Goal: Task Accomplishment & Management: Use online tool/utility

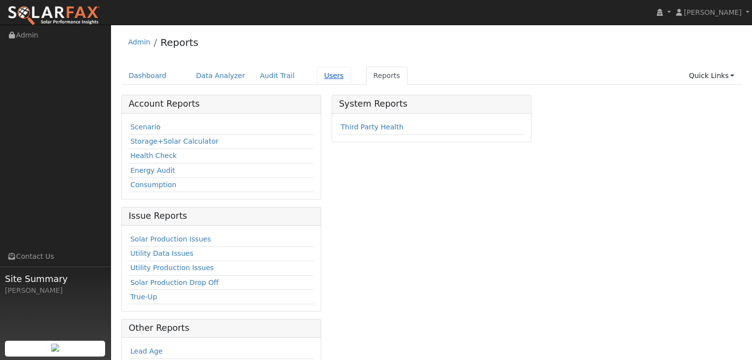
click at [317, 78] on link "Users" at bounding box center [334, 76] width 35 height 18
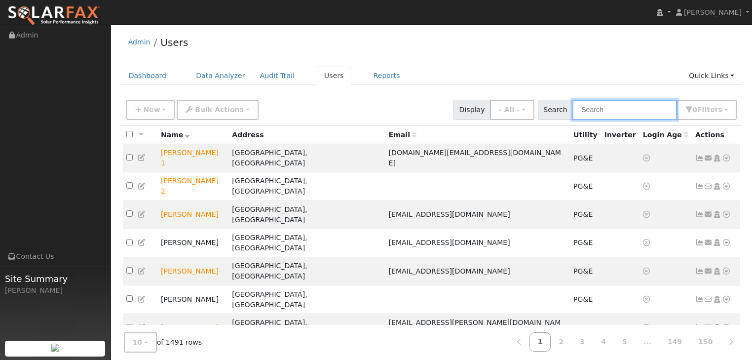
click at [610, 111] on input "text" at bounding box center [625, 110] width 105 height 20
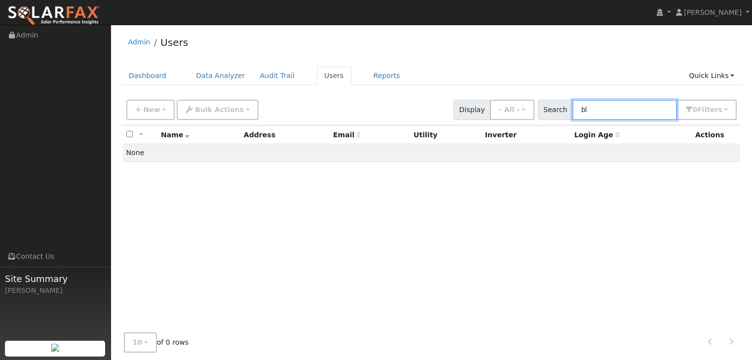
type input "b"
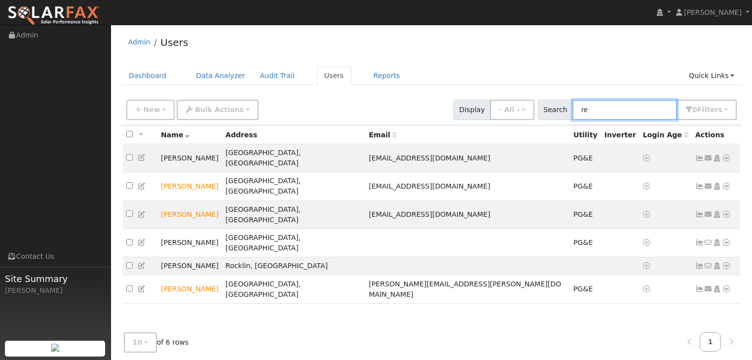
type input "r"
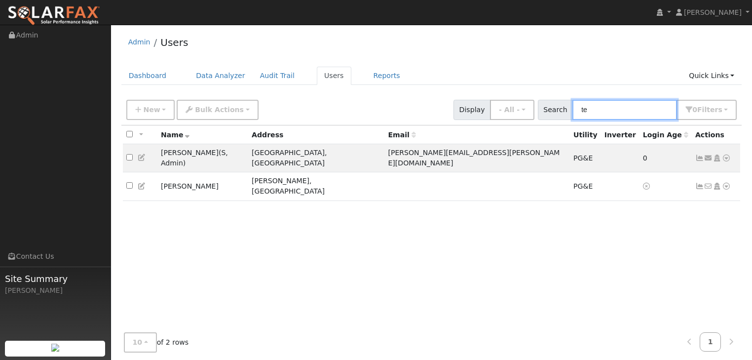
type input "t"
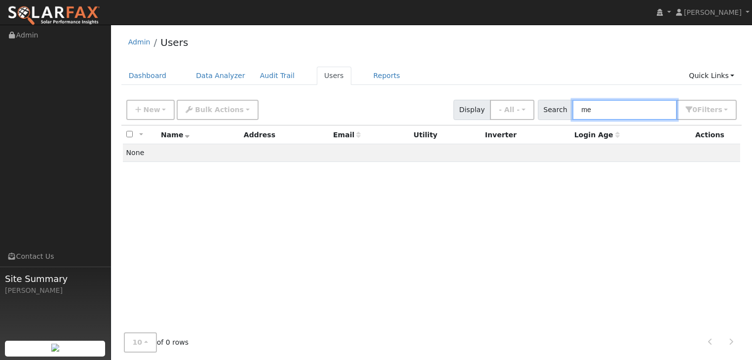
type input "m"
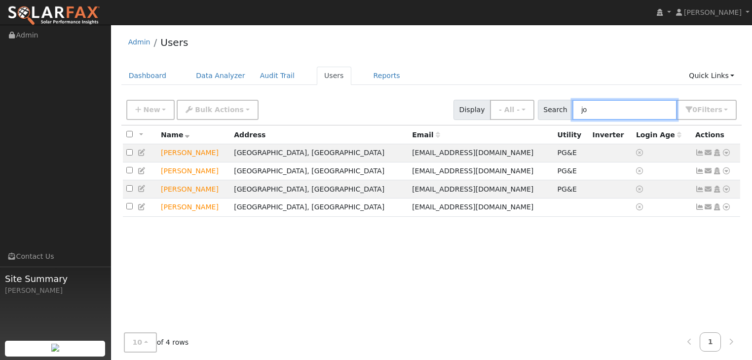
type input "j"
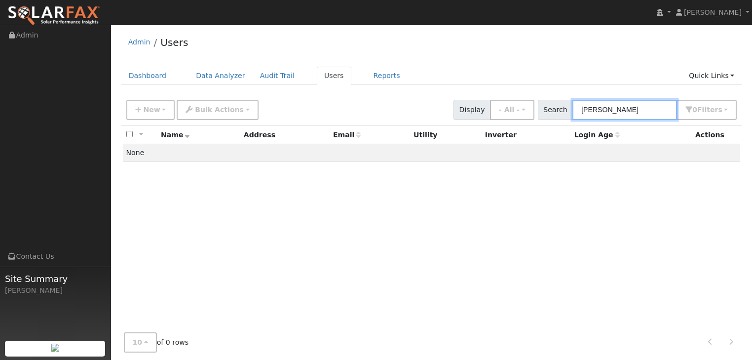
drag, startPoint x: 604, startPoint y: 110, endPoint x: 569, endPoint y: 111, distance: 35.6
click at [569, 111] on div "Search samer 0 Filter s My accounts Role Show - All - Show Leads Admin Billing …" at bounding box center [637, 110] width 199 height 20
type input "h"
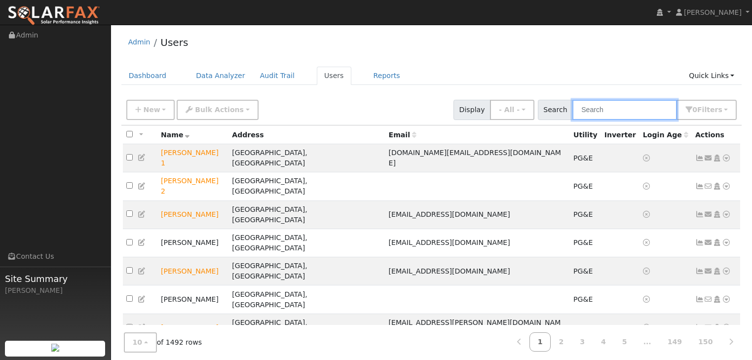
click at [600, 112] on input "text" at bounding box center [625, 110] width 105 height 20
click at [538, 52] on div "Admin Users" at bounding box center [431, 45] width 621 height 30
click at [601, 112] on input "text" at bounding box center [625, 110] width 105 height 20
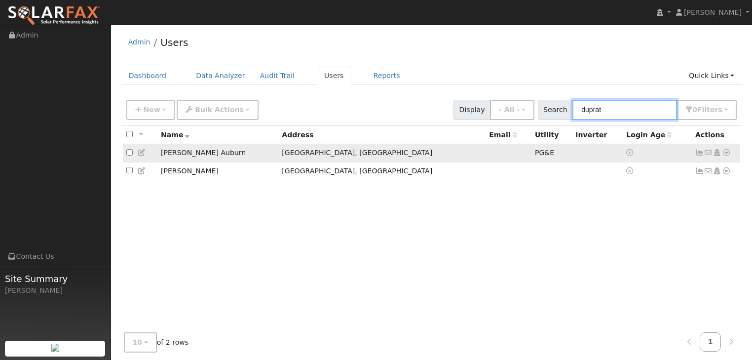
type input "duprat"
click at [724, 152] on icon at bounding box center [726, 152] width 9 height 7
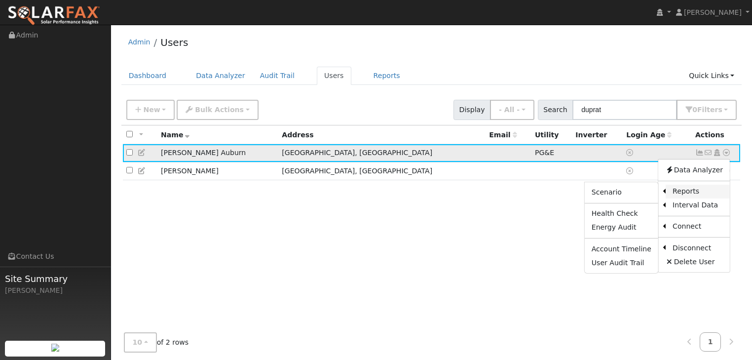
click at [690, 192] on link "Reports" at bounding box center [698, 192] width 64 height 14
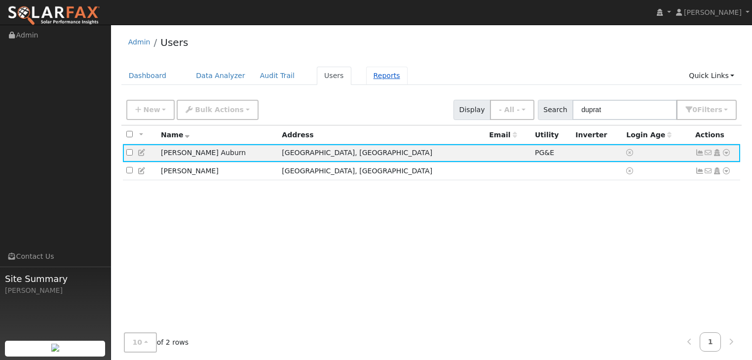
click at [366, 70] on link "Reports" at bounding box center [386, 76] width 41 height 18
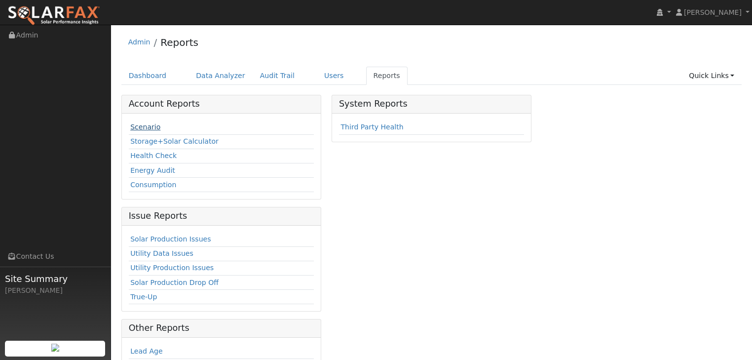
click at [137, 126] on link "Scenario" at bounding box center [145, 127] width 30 height 8
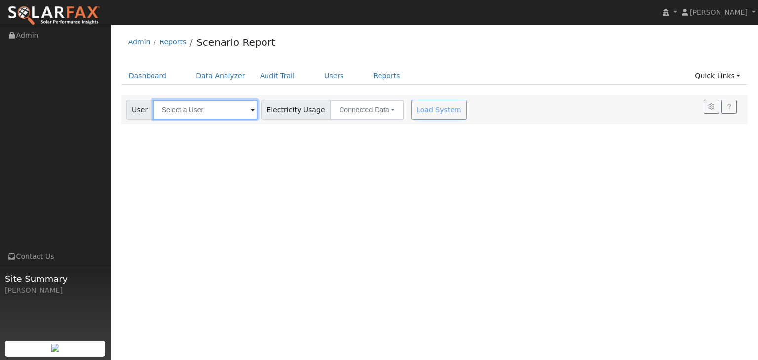
click at [212, 111] on input "text" at bounding box center [205, 110] width 105 height 20
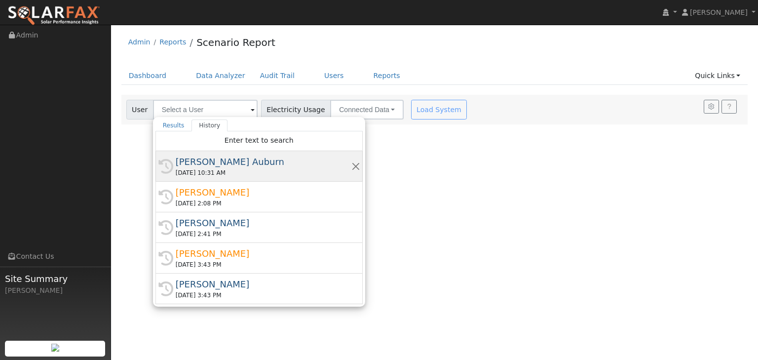
click at [203, 168] on div "08/21/2025 10:31 AM" at bounding box center [264, 172] width 176 height 9
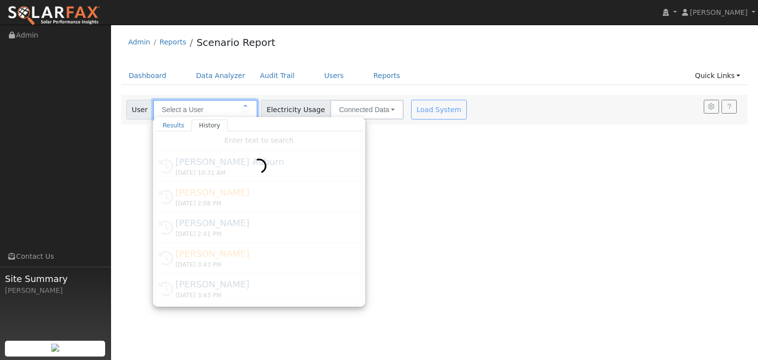
type input "DuPratt Ford Auburn"
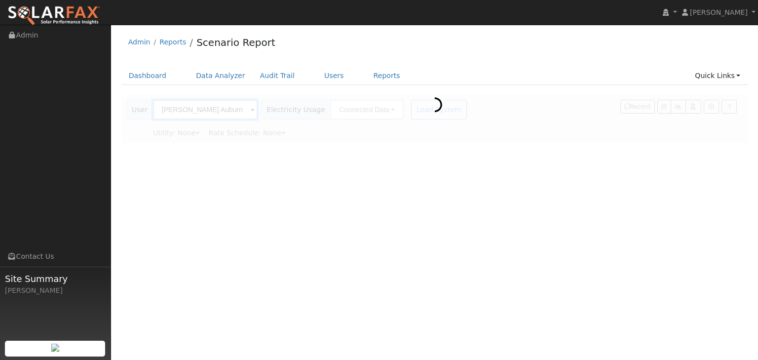
type input "Pacific Gas & Electric"
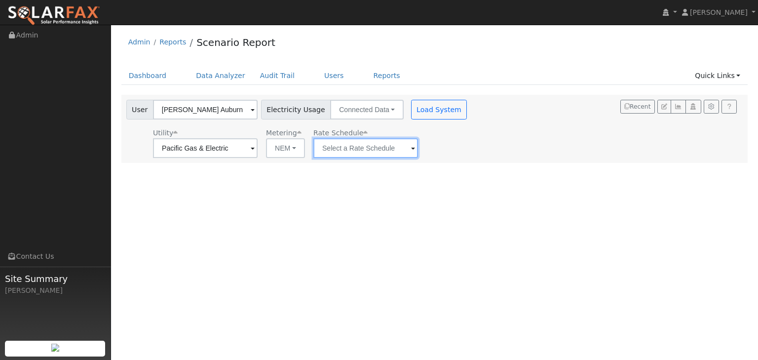
click at [258, 148] on input "text" at bounding box center [205, 148] width 105 height 20
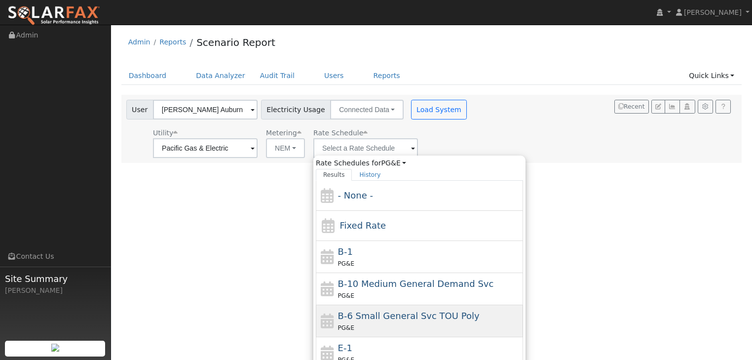
click at [351, 317] on span "B-6 Small General Svc TOU Poly" at bounding box center [409, 315] width 142 height 10
type input "B-6 Small General Svc TOU Poly"
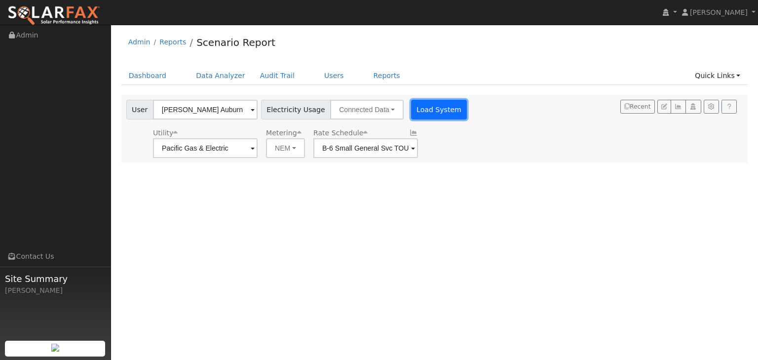
click at [435, 100] on button "Load System" at bounding box center [439, 110] width 56 height 20
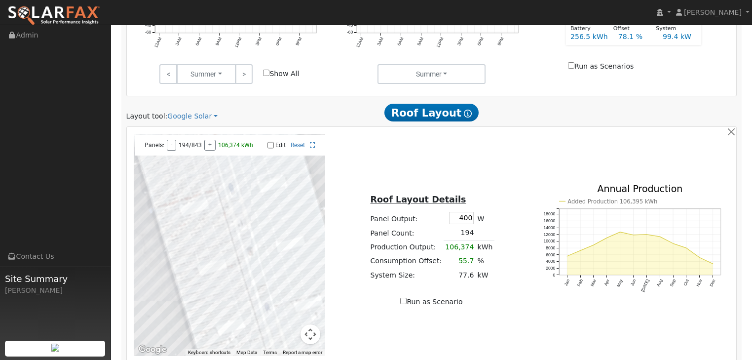
scroll to position [513, 0]
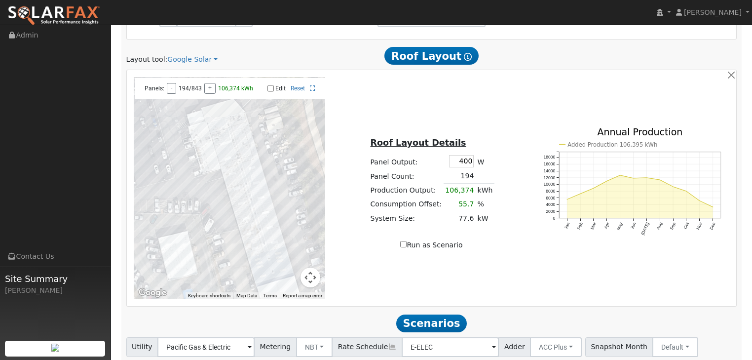
drag, startPoint x: 206, startPoint y: 192, endPoint x: 175, endPoint y: 171, distance: 38.1
click at [175, 171] on div at bounding box center [230, 188] width 192 height 222
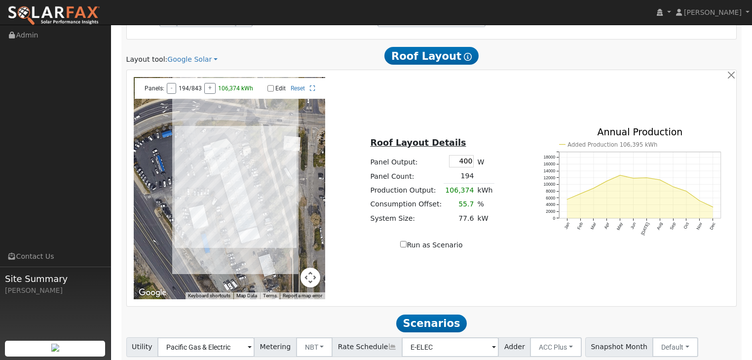
drag, startPoint x: 220, startPoint y: 188, endPoint x: 246, endPoint y: 193, distance: 26.7
click at [246, 193] on div at bounding box center [230, 188] width 192 height 222
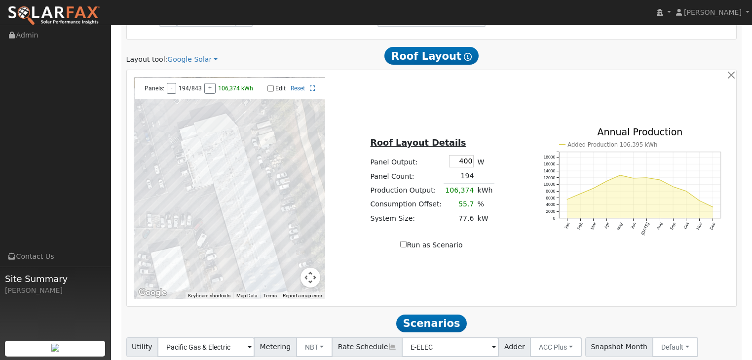
drag, startPoint x: 241, startPoint y: 150, endPoint x: 245, endPoint y: 186, distance: 36.2
click at [245, 186] on div at bounding box center [230, 188] width 192 height 222
click at [271, 89] on input "Edit" at bounding box center [271, 88] width 6 height 7
checkbox input "true"
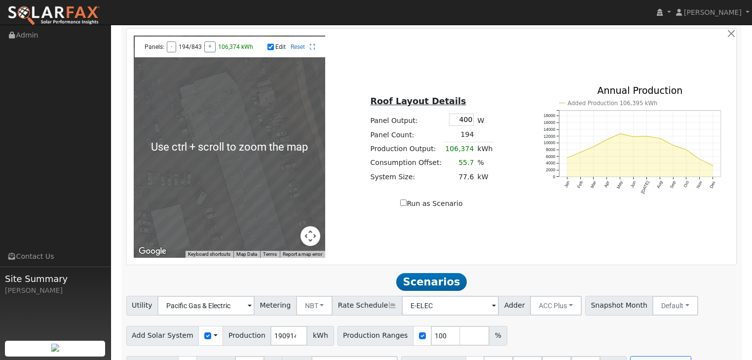
scroll to position [541, 0]
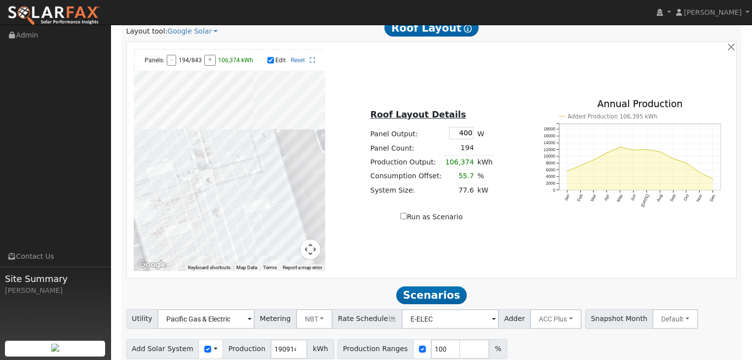
drag, startPoint x: 259, startPoint y: 97, endPoint x: 310, endPoint y: 189, distance: 105.2
click at [311, 191] on div at bounding box center [230, 160] width 192 height 222
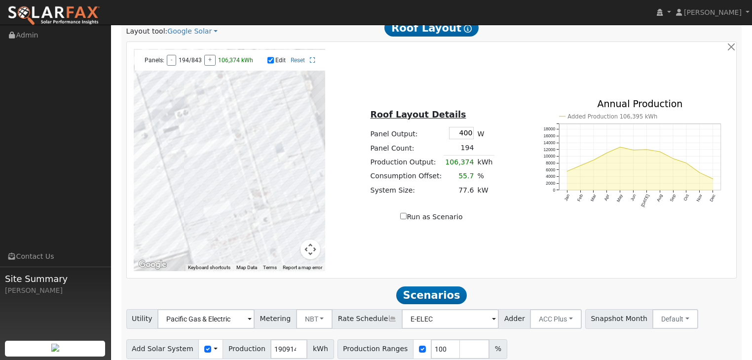
drag, startPoint x: 277, startPoint y: 102, endPoint x: 335, endPoint y: 139, distance: 68.3
click at [335, 139] on div "← Move left → Move right ↑ Move up ↓ Move down + Zoom in - Zoom out Home Jump l…" at bounding box center [431, 160] width 607 height 222
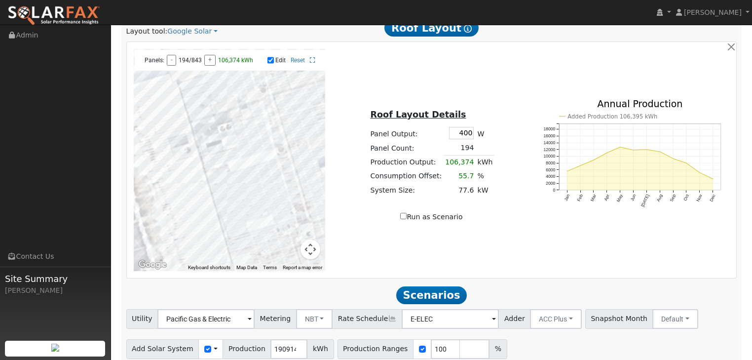
drag, startPoint x: 201, startPoint y: 116, endPoint x: 243, endPoint y: 130, distance: 43.9
click at [243, 130] on div at bounding box center [230, 160] width 192 height 222
click at [221, 143] on div at bounding box center [230, 160] width 192 height 222
click at [227, 148] on div at bounding box center [230, 160] width 192 height 222
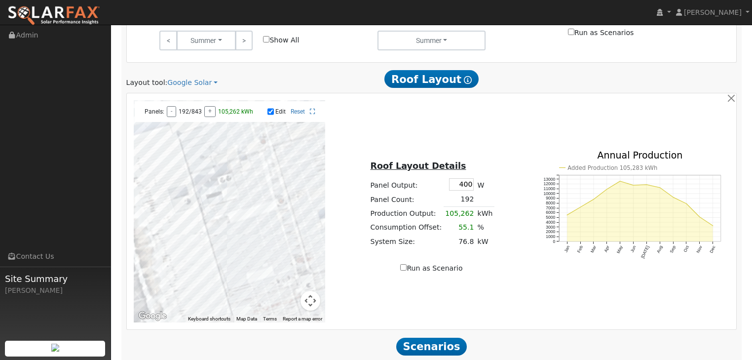
scroll to position [502, 0]
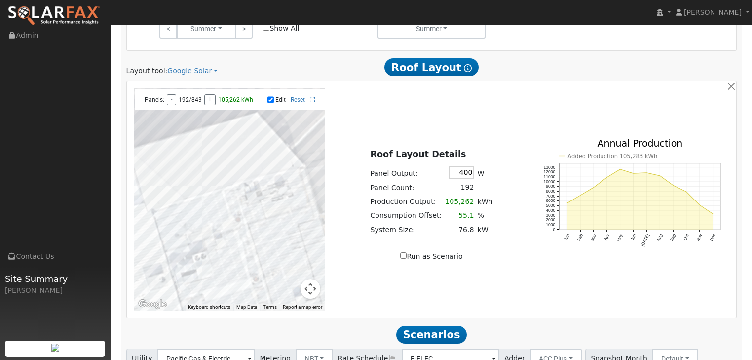
drag, startPoint x: 278, startPoint y: 120, endPoint x: 253, endPoint y: 211, distance: 94.4
click at [253, 211] on div at bounding box center [230, 199] width 192 height 222
click at [223, 207] on div at bounding box center [230, 199] width 192 height 222
click at [213, 209] on div at bounding box center [230, 199] width 192 height 222
click at [219, 214] on div at bounding box center [230, 199] width 192 height 222
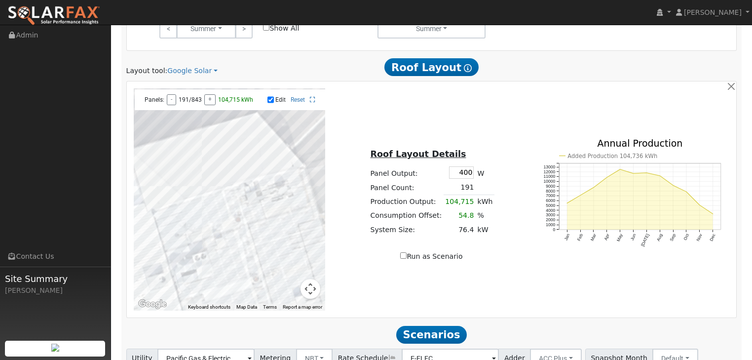
click at [216, 215] on div at bounding box center [230, 199] width 192 height 222
click at [207, 215] on div at bounding box center [230, 199] width 192 height 222
click at [199, 217] on div at bounding box center [230, 199] width 192 height 222
click at [189, 221] on div at bounding box center [230, 199] width 192 height 222
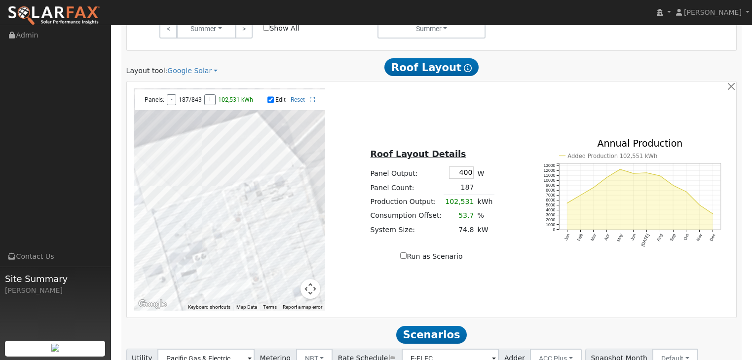
click at [182, 222] on div at bounding box center [230, 199] width 192 height 222
click at [173, 226] on div at bounding box center [230, 199] width 192 height 222
click at [163, 230] on div at bounding box center [230, 199] width 192 height 222
drag, startPoint x: 160, startPoint y: 251, endPoint x: 200, endPoint y: 261, distance: 41.5
click at [200, 261] on div at bounding box center [230, 199] width 192 height 222
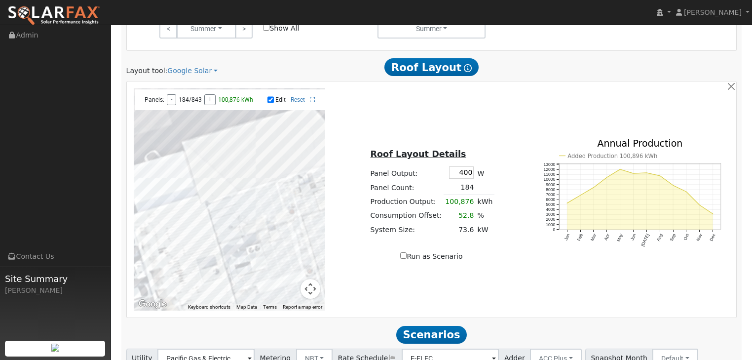
drag, startPoint x: 155, startPoint y: 232, endPoint x: 200, endPoint y: 211, distance: 49.5
click at [200, 211] on div at bounding box center [230, 199] width 192 height 222
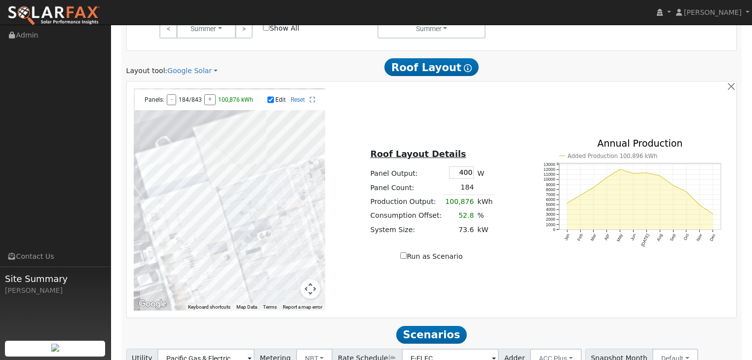
drag, startPoint x: 164, startPoint y: 220, endPoint x: 171, endPoint y: 225, distance: 8.5
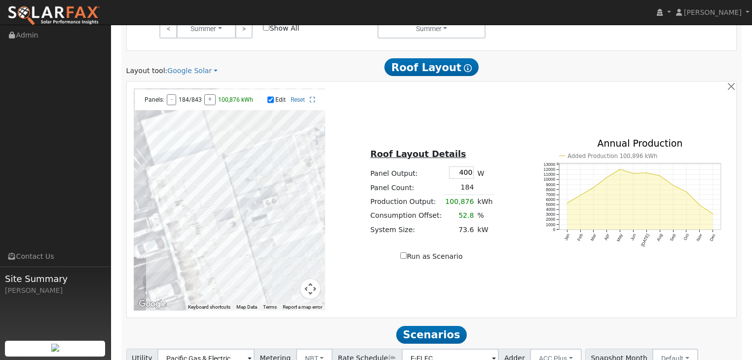
drag, startPoint x: 169, startPoint y: 222, endPoint x: 197, endPoint y: 182, distance: 49.0
click at [200, 192] on div at bounding box center [230, 199] width 192 height 222
click at [196, 188] on div at bounding box center [230, 199] width 192 height 222
click at [193, 177] on div at bounding box center [230, 199] width 192 height 222
click at [177, 173] on div at bounding box center [230, 199] width 192 height 222
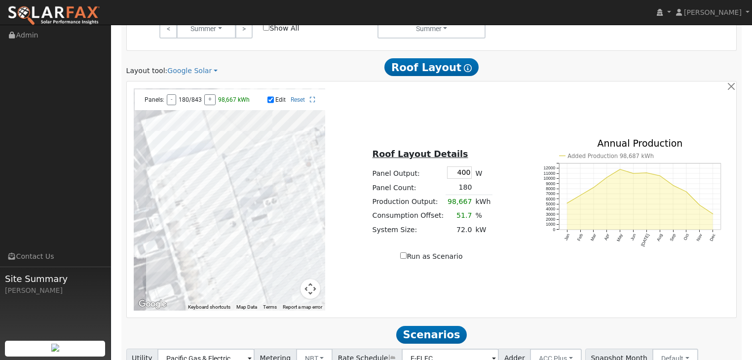
click at [178, 183] on div at bounding box center [230, 199] width 192 height 222
click at [159, 188] on div at bounding box center [230, 199] width 192 height 222
click at [165, 195] on div at bounding box center [230, 199] width 192 height 222
click at [184, 192] on div at bounding box center [230, 199] width 192 height 222
click at [184, 197] on div at bounding box center [230, 199] width 192 height 222
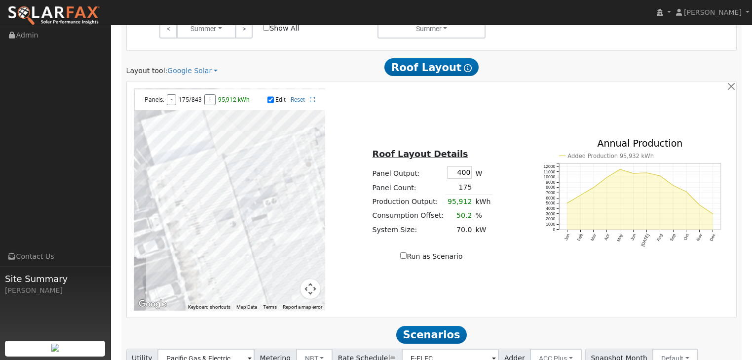
click at [184, 209] on div at bounding box center [230, 199] width 192 height 222
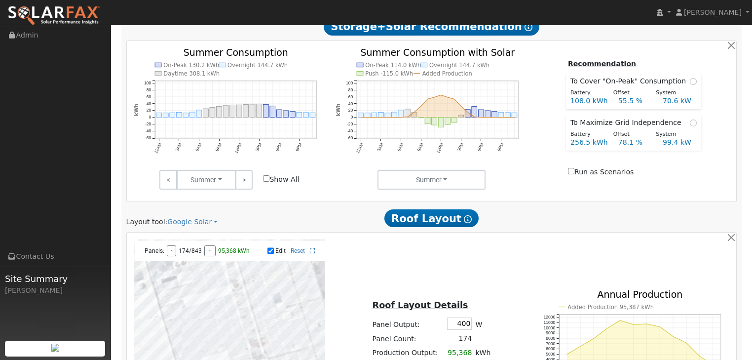
drag, startPoint x: 217, startPoint y: 239, endPoint x: 132, endPoint y: 175, distance: 106.8
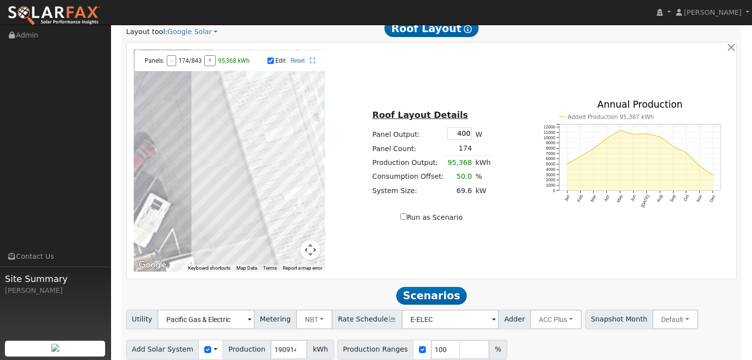
scroll to position [565, 0]
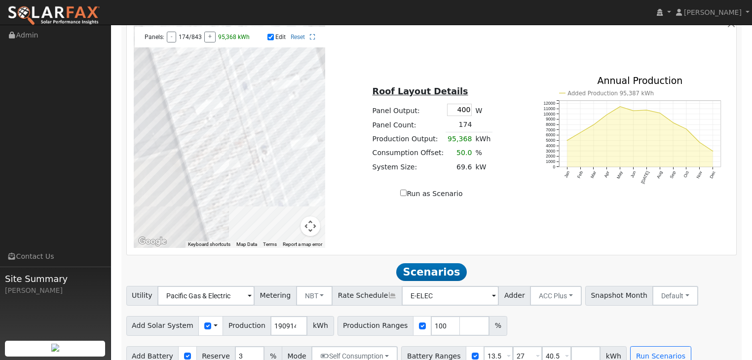
drag, startPoint x: 299, startPoint y: 190, endPoint x: 188, endPoint y: 101, distance: 142.6
click at [190, 105] on div at bounding box center [230, 137] width 192 height 222
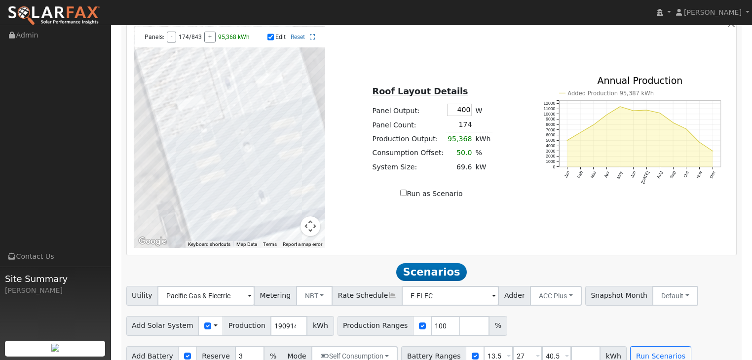
drag, startPoint x: 227, startPoint y: 175, endPoint x: 230, endPoint y: 112, distance: 63.7
click at [230, 112] on div at bounding box center [230, 137] width 192 height 222
click at [230, 136] on div at bounding box center [230, 137] width 192 height 222
click at [228, 136] on div at bounding box center [230, 137] width 192 height 222
click at [233, 151] on div at bounding box center [230, 137] width 192 height 222
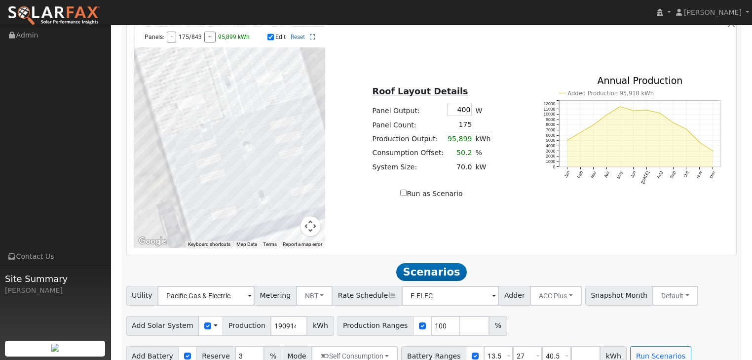
click at [223, 154] on div at bounding box center [230, 137] width 192 height 222
click at [216, 156] on div at bounding box center [230, 137] width 192 height 222
click at [205, 158] on div at bounding box center [230, 137] width 192 height 222
click at [197, 160] on div at bounding box center [230, 137] width 192 height 222
click at [186, 163] on div at bounding box center [230, 137] width 192 height 222
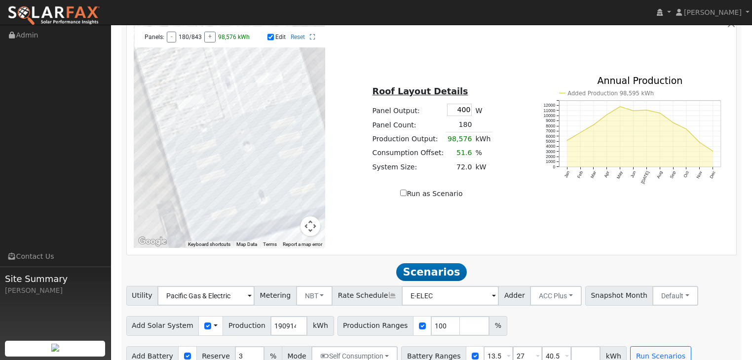
click at [191, 177] on div at bounding box center [230, 137] width 192 height 222
click at [197, 193] on div at bounding box center [230, 137] width 192 height 222
click at [193, 179] on div at bounding box center [230, 137] width 192 height 222
click at [192, 167] on div at bounding box center [230, 137] width 192 height 222
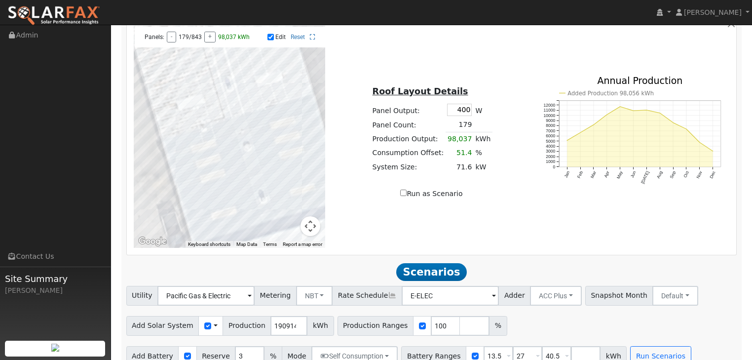
click at [232, 150] on div at bounding box center [230, 137] width 192 height 222
click at [241, 149] on div at bounding box center [230, 137] width 192 height 222
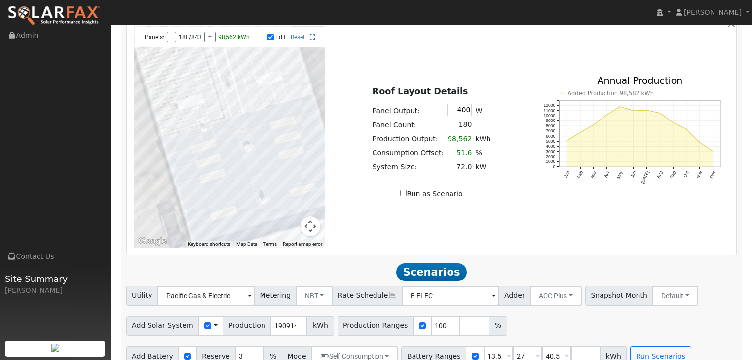
click at [241, 149] on div at bounding box center [230, 137] width 192 height 222
click at [189, 162] on div at bounding box center [230, 137] width 192 height 222
click at [194, 182] on div at bounding box center [230, 137] width 192 height 222
click at [197, 198] on div at bounding box center [230, 137] width 192 height 222
click at [208, 196] on div at bounding box center [230, 137] width 192 height 222
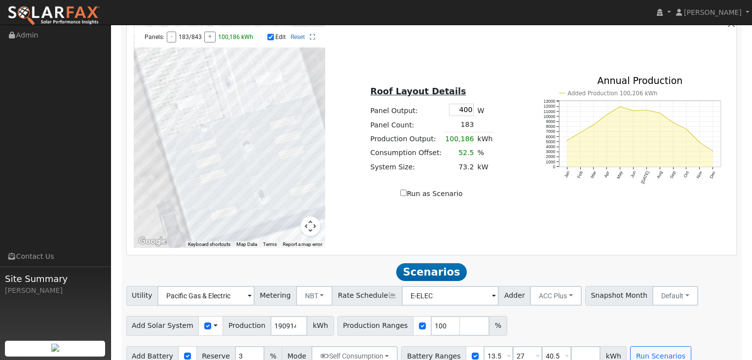
click at [202, 175] on div at bounding box center [230, 137] width 192 height 222
click at [214, 174] on div at bounding box center [230, 137] width 192 height 222
click at [214, 170] on div at bounding box center [230, 137] width 192 height 222
click at [228, 172] on div at bounding box center [230, 137] width 192 height 222
click at [235, 171] on div at bounding box center [230, 137] width 192 height 222
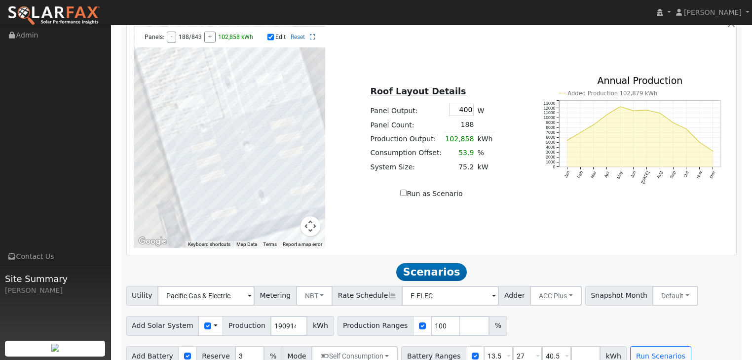
click at [239, 182] on div at bounding box center [230, 137] width 192 height 222
click at [228, 185] on div at bounding box center [230, 137] width 192 height 222
click at [221, 188] on div at bounding box center [230, 137] width 192 height 222
click at [214, 190] on div at bounding box center [230, 137] width 192 height 222
click at [263, 136] on div at bounding box center [230, 137] width 192 height 222
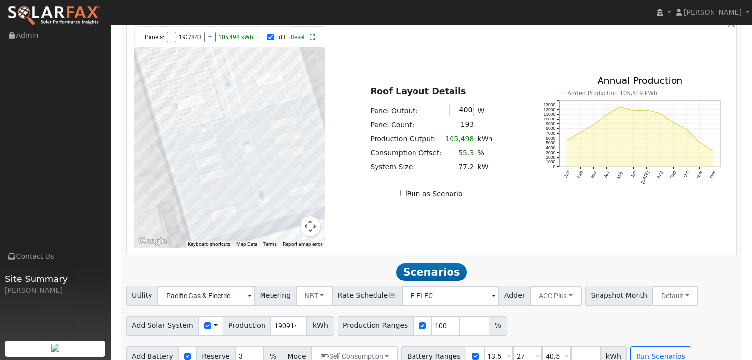
click at [277, 134] on div at bounding box center [230, 137] width 192 height 222
click at [283, 134] on div at bounding box center [230, 137] width 192 height 222
click at [291, 131] on div at bounding box center [230, 137] width 192 height 222
click at [298, 130] on div at bounding box center [230, 137] width 192 height 222
click at [306, 128] on div at bounding box center [230, 137] width 192 height 222
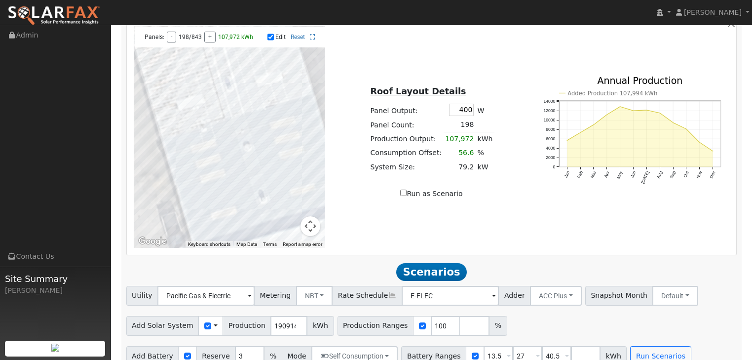
click at [310, 139] on div at bounding box center [230, 137] width 192 height 222
click at [314, 154] on div at bounding box center [230, 137] width 192 height 222
click at [308, 158] on div at bounding box center [230, 137] width 192 height 222
click at [299, 161] on div at bounding box center [230, 137] width 192 height 222
click at [292, 163] on div at bounding box center [230, 137] width 192 height 222
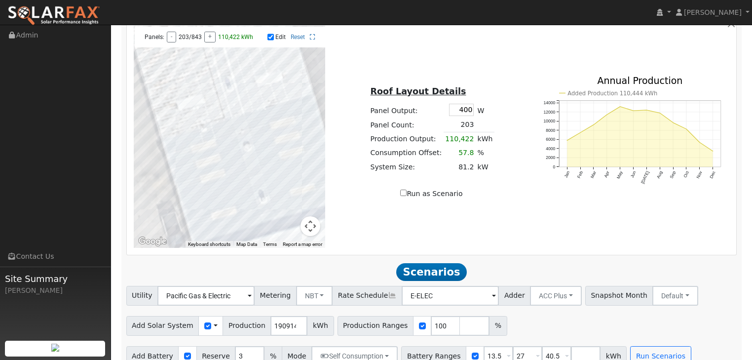
click at [285, 164] on div at bounding box center [230, 137] width 192 height 222
click at [276, 168] on div at bounding box center [230, 137] width 192 height 222
click at [265, 172] on div at bounding box center [230, 137] width 192 height 222
click at [270, 154] on div at bounding box center [230, 137] width 192 height 222
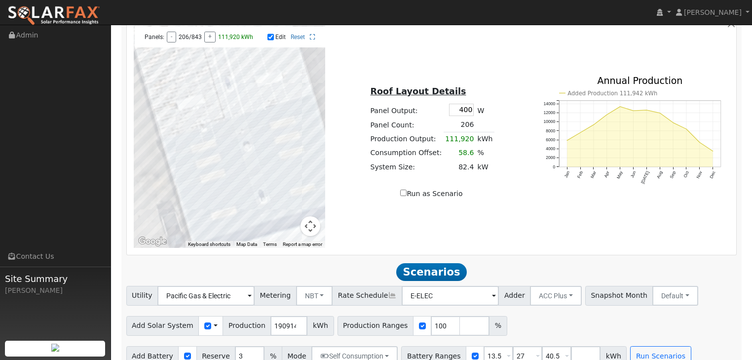
click at [278, 149] on div at bounding box center [230, 137] width 192 height 222
click at [289, 147] on div at bounding box center [230, 137] width 192 height 222
click at [296, 147] on div at bounding box center [230, 137] width 192 height 222
click at [303, 142] on div at bounding box center [230, 137] width 192 height 222
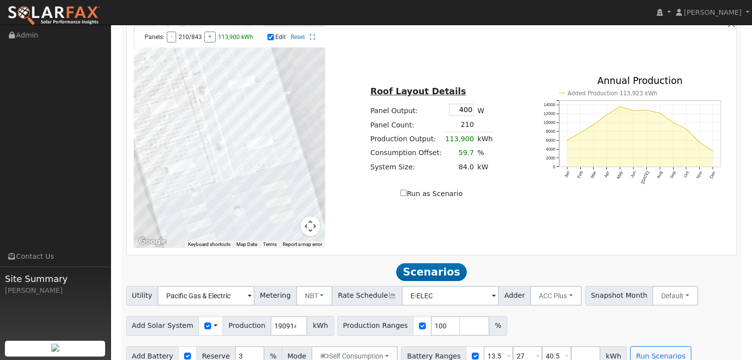
drag, startPoint x: 295, startPoint y: 82, endPoint x: 285, endPoint y: 148, distance: 66.5
click at [285, 148] on div at bounding box center [230, 137] width 192 height 222
click at [245, 173] on div at bounding box center [230, 137] width 192 height 222
click at [255, 170] on div at bounding box center [230, 137] width 192 height 222
click at [265, 167] on div at bounding box center [230, 137] width 192 height 222
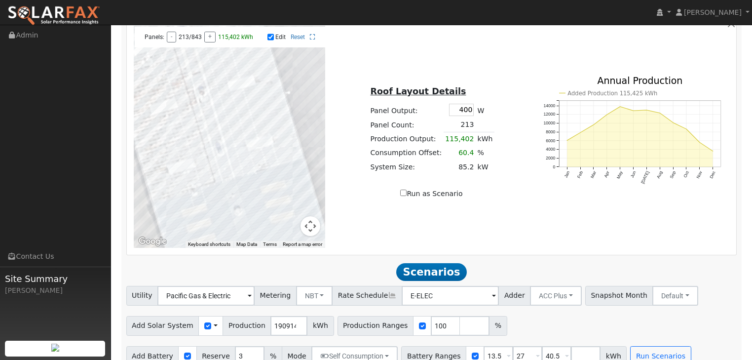
click at [271, 165] on div at bounding box center [230, 137] width 192 height 222
click at [279, 162] on div at bounding box center [230, 137] width 192 height 222
click at [286, 159] on div at bounding box center [230, 137] width 192 height 222
click at [282, 141] on div at bounding box center [230, 137] width 192 height 222
click at [279, 126] on div at bounding box center [230, 137] width 192 height 222
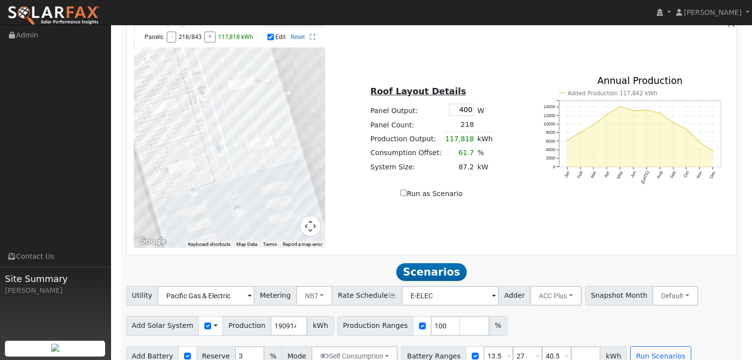
click at [275, 113] on div at bounding box center [230, 137] width 192 height 222
click at [269, 93] on div at bounding box center [230, 137] width 192 height 222
click at [259, 96] on div at bounding box center [230, 137] width 192 height 222
click at [249, 99] on div at bounding box center [230, 137] width 192 height 222
click at [242, 104] on div at bounding box center [230, 137] width 192 height 222
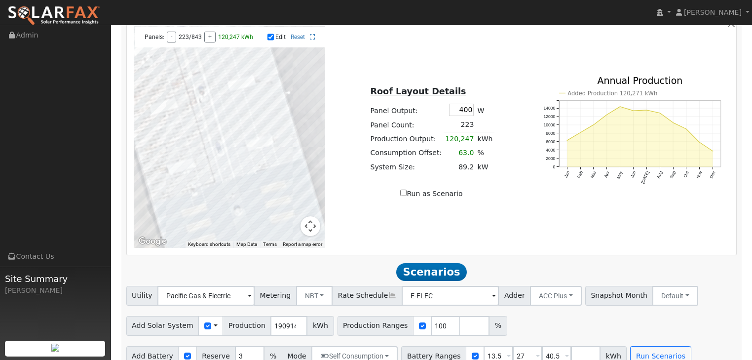
click at [235, 106] on div at bounding box center [230, 137] width 192 height 222
click at [224, 110] on div at bounding box center [230, 137] width 192 height 222
click at [229, 115] on div at bounding box center [230, 137] width 192 height 222
click at [234, 128] on div at bounding box center [230, 137] width 192 height 222
click at [237, 143] on div at bounding box center [230, 137] width 192 height 222
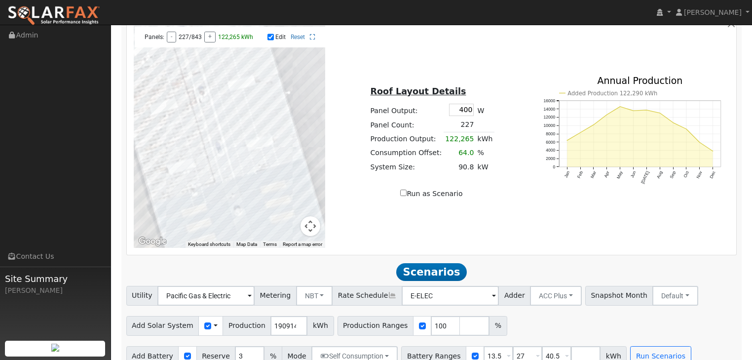
click at [241, 158] on div at bounding box center [230, 137] width 192 height 222
click at [250, 154] on div at bounding box center [230, 137] width 192 height 222
click at [256, 153] on div at bounding box center [230, 137] width 192 height 222
click at [268, 153] on div at bounding box center [230, 137] width 192 height 222
click at [278, 146] on div at bounding box center [230, 137] width 192 height 222
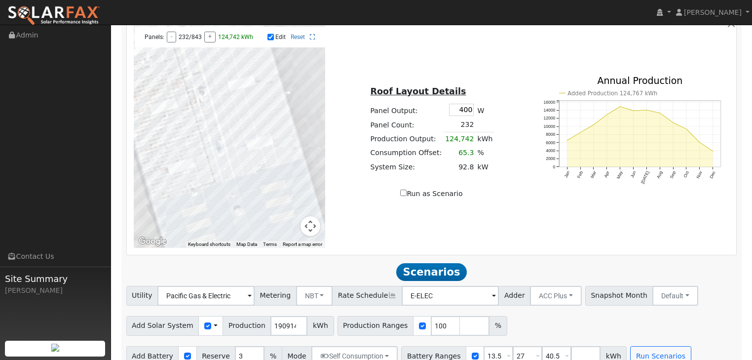
click at [274, 134] on div at bounding box center [230, 137] width 192 height 222
click at [263, 137] on div at bounding box center [230, 137] width 192 height 222
click at [252, 140] on div at bounding box center [230, 137] width 192 height 222
click at [245, 141] on div at bounding box center [230, 137] width 192 height 222
click at [241, 126] on div at bounding box center [230, 137] width 192 height 222
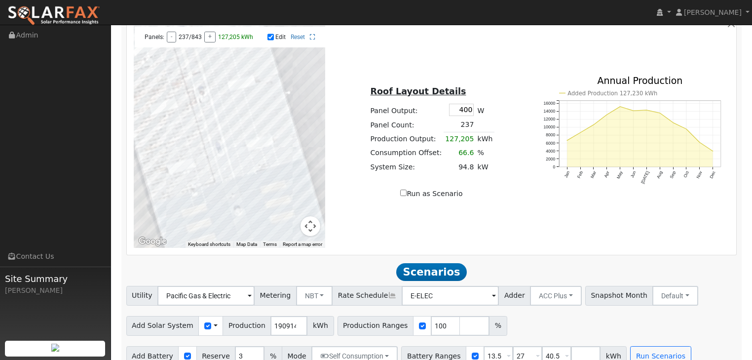
click at [251, 121] on div at bounding box center [230, 137] width 192 height 222
click at [260, 118] on div at bounding box center [230, 137] width 192 height 222
click at [269, 116] on div at bounding box center [230, 137] width 192 height 222
click at [267, 84] on div at bounding box center [230, 137] width 192 height 222
click at [259, 85] on div at bounding box center [230, 137] width 192 height 222
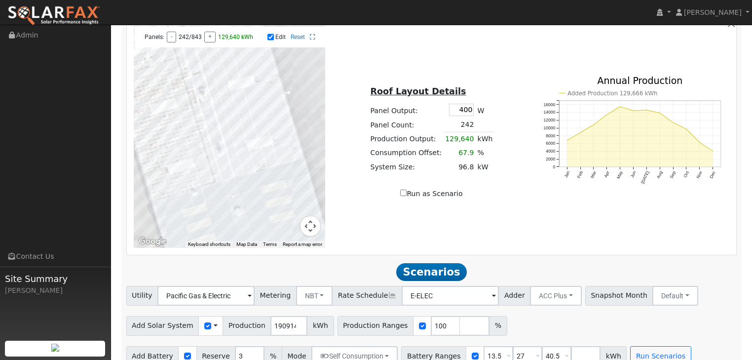
click at [221, 95] on div at bounding box center [230, 137] width 192 height 222
click at [232, 94] on div at bounding box center [230, 137] width 192 height 222
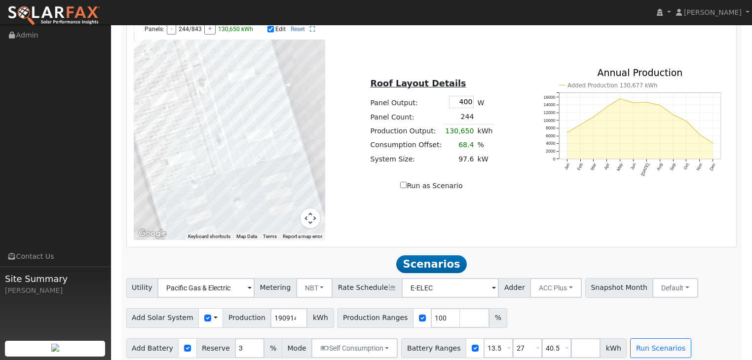
scroll to position [581, 0]
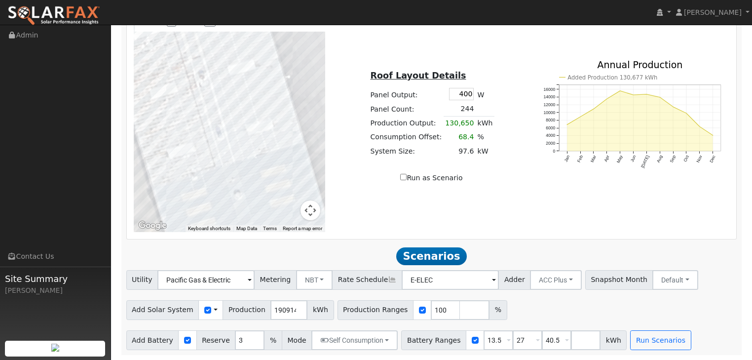
drag, startPoint x: 231, startPoint y: 63, endPoint x: 236, endPoint y: 101, distance: 37.9
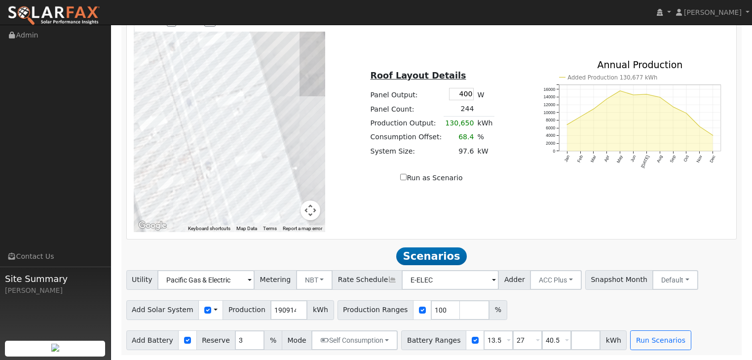
drag, startPoint x: 221, startPoint y: 58, endPoint x: 228, endPoint y: 146, distance: 88.2
click at [228, 146] on div at bounding box center [230, 121] width 192 height 222
click at [233, 152] on div at bounding box center [230, 121] width 192 height 222
click at [242, 150] on div at bounding box center [230, 121] width 192 height 222
click at [247, 148] on div at bounding box center [230, 121] width 192 height 222
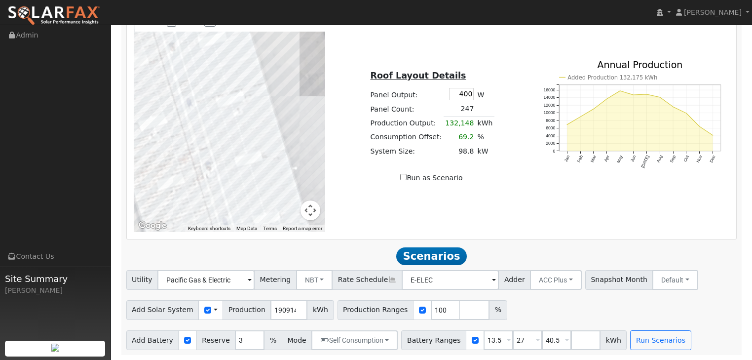
click at [259, 144] on div at bounding box center [230, 121] width 192 height 222
click at [264, 143] on div at bounding box center [230, 121] width 192 height 222
click at [261, 123] on div at bounding box center [230, 121] width 192 height 222
click at [250, 126] on div at bounding box center [230, 121] width 192 height 222
click at [242, 129] on div at bounding box center [230, 121] width 192 height 222
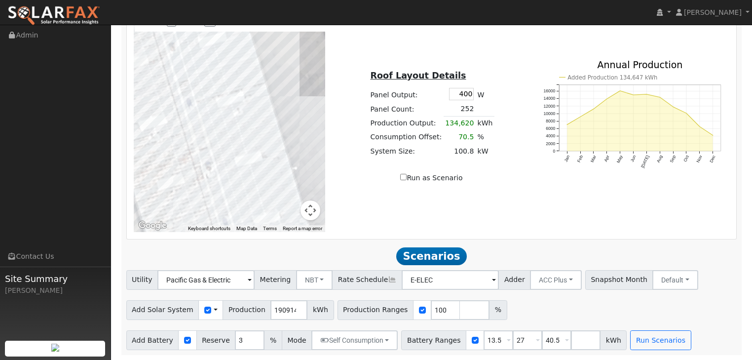
click at [237, 131] on div at bounding box center [230, 121] width 192 height 222
click at [226, 134] on div at bounding box center [230, 121] width 192 height 222
click at [218, 139] on div at bounding box center [230, 121] width 192 height 222
click at [233, 106] on div at bounding box center [230, 121] width 192 height 222
click at [240, 104] on div at bounding box center [230, 121] width 192 height 222
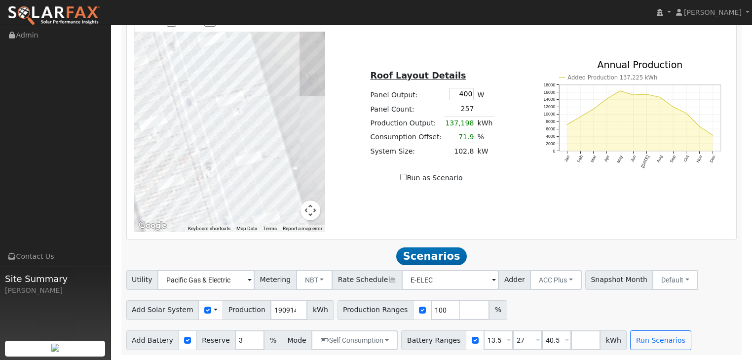
click at [249, 101] on div at bounding box center [230, 121] width 192 height 222
click at [258, 99] on div at bounding box center [230, 121] width 192 height 222
click at [225, 110] on div at bounding box center [230, 121] width 192 height 222
click at [253, 83] on div at bounding box center [230, 121] width 192 height 222
click at [242, 85] on div at bounding box center [230, 121] width 192 height 222
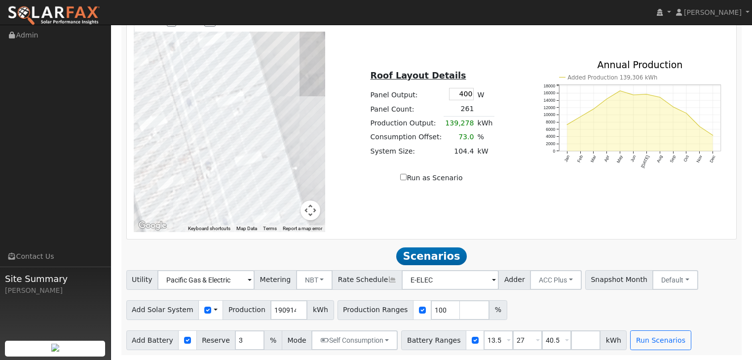
click at [233, 87] on div at bounding box center [230, 121] width 192 height 222
click at [228, 87] on div at bounding box center [230, 121] width 192 height 222
click at [219, 92] on div at bounding box center [230, 121] width 192 height 222
click at [209, 96] on div at bounding box center [230, 121] width 192 height 222
click at [201, 98] on div at bounding box center [230, 121] width 192 height 222
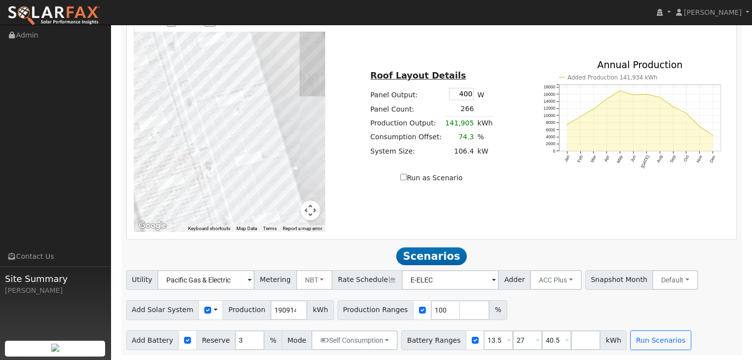
click at [248, 66] on div at bounding box center [230, 121] width 192 height 222
click at [238, 68] on div at bounding box center [230, 121] width 192 height 222
click at [229, 71] on div at bounding box center [230, 121] width 192 height 222
click at [223, 73] on div at bounding box center [230, 121] width 192 height 222
click at [214, 75] on div at bounding box center [230, 121] width 192 height 222
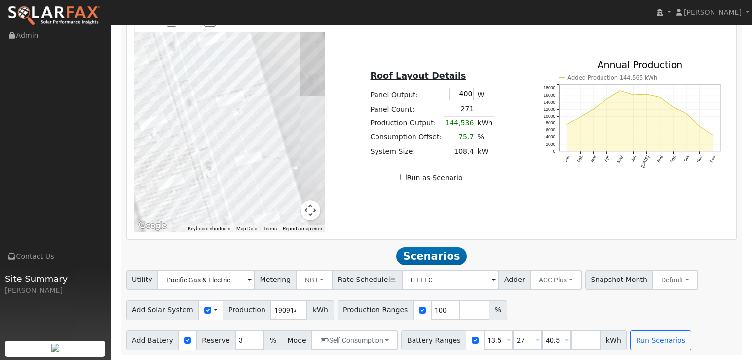
click at [198, 63] on div at bounding box center [230, 121] width 192 height 222
drag, startPoint x: 280, startPoint y: 50, endPoint x: 294, endPoint y: 119, distance: 70.0
click at [205, 92] on div at bounding box center [230, 121] width 192 height 222
click at [197, 77] on div at bounding box center [230, 121] width 192 height 222
click at [190, 59] on div at bounding box center [230, 121] width 192 height 222
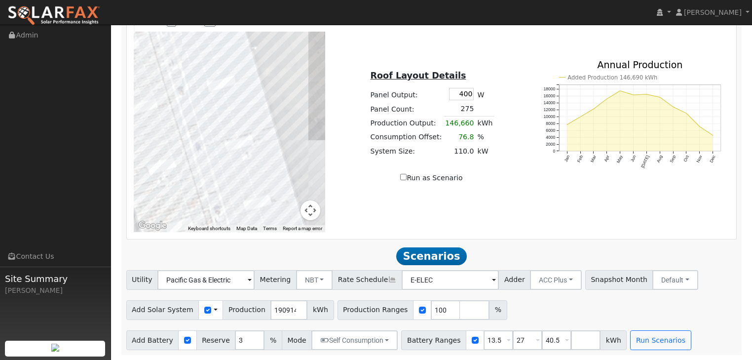
click at [186, 66] on div at bounding box center [230, 121] width 192 height 222
click at [196, 65] on div at bounding box center [230, 121] width 192 height 222
click at [191, 47] on div at bounding box center [230, 121] width 192 height 222
click at [199, 44] on div at bounding box center [230, 121] width 192 height 222
click at [209, 43] on div at bounding box center [230, 121] width 192 height 222
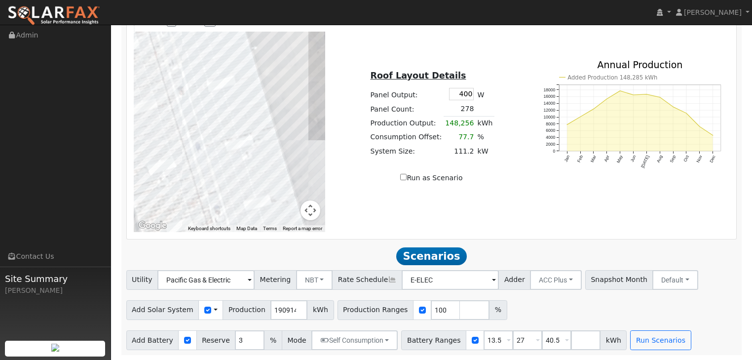
click at [220, 41] on div at bounding box center [230, 121] width 192 height 222
click at [223, 39] on div at bounding box center [230, 121] width 192 height 222
click at [234, 35] on div at bounding box center [230, 121] width 192 height 222
click at [236, 41] on div at bounding box center [230, 121] width 192 height 222
click at [233, 37] on div at bounding box center [230, 121] width 192 height 222
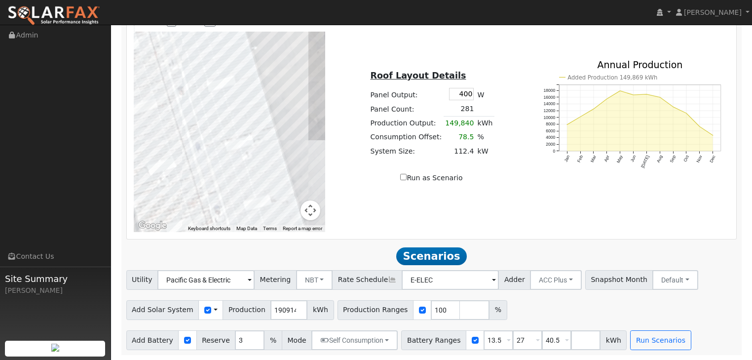
click at [237, 49] on div at bounding box center [230, 121] width 192 height 222
click at [241, 62] on div at bounding box center [230, 121] width 192 height 222
click at [245, 77] on div at bounding box center [230, 121] width 192 height 222
click at [251, 95] on div at bounding box center [230, 121] width 192 height 222
click at [243, 97] on div at bounding box center [230, 121] width 192 height 222
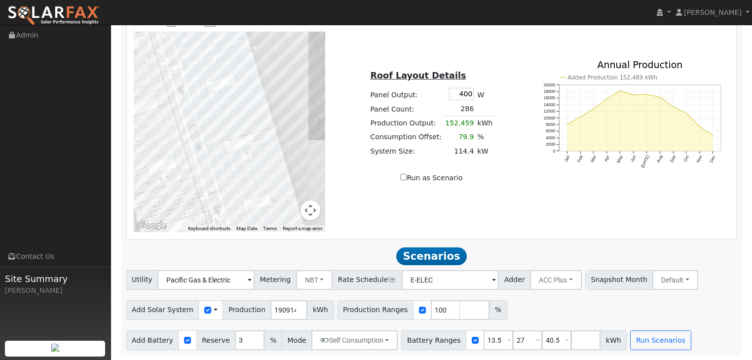
click at [240, 80] on div at bounding box center [230, 121] width 192 height 222
click at [235, 66] on div at bounding box center [230, 121] width 192 height 222
click at [230, 50] on div at bounding box center [230, 121] width 192 height 222
click at [220, 49] on div at bounding box center [230, 121] width 192 height 222
click at [211, 52] on div at bounding box center [230, 121] width 192 height 222
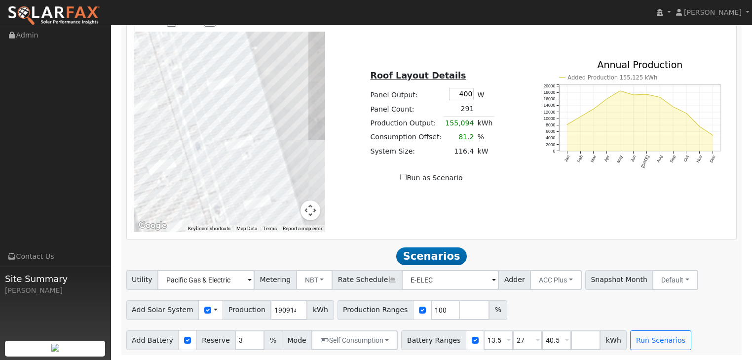
click at [203, 55] on div at bounding box center [230, 121] width 192 height 222
click at [206, 74] on div at bounding box center [230, 121] width 192 height 222
click at [218, 72] on div at bounding box center [230, 121] width 192 height 222
click at [225, 65] on div at bounding box center [230, 121] width 192 height 222
click at [229, 86] on div at bounding box center [230, 121] width 192 height 222
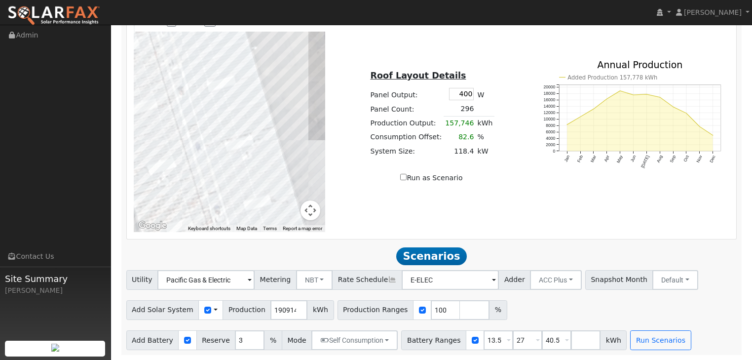
click at [218, 87] on div at bounding box center [230, 121] width 192 height 222
click at [211, 92] on div at bounding box center [230, 121] width 192 height 222
click at [214, 104] on div at bounding box center [230, 121] width 192 height 222
click at [230, 103] on div at bounding box center [230, 121] width 192 height 222
click at [236, 102] on div at bounding box center [230, 121] width 192 height 222
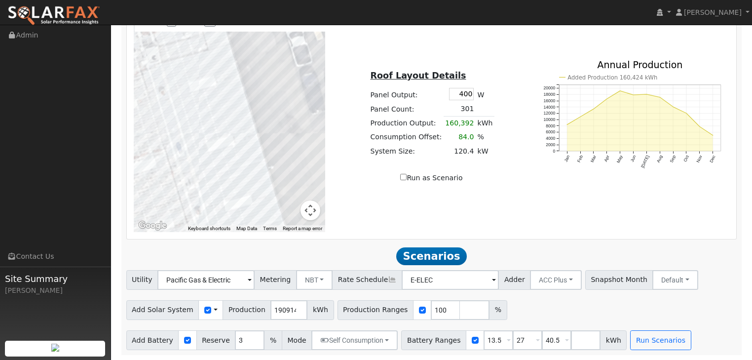
drag, startPoint x: 280, startPoint y: 52, endPoint x: 297, endPoint y: 173, distance: 122.1
click at [246, 136] on div at bounding box center [230, 121] width 192 height 222
click at [237, 138] on div at bounding box center [230, 121] width 192 height 222
click at [229, 141] on div at bounding box center [230, 121] width 192 height 222
click at [220, 143] on div at bounding box center [230, 121] width 192 height 222
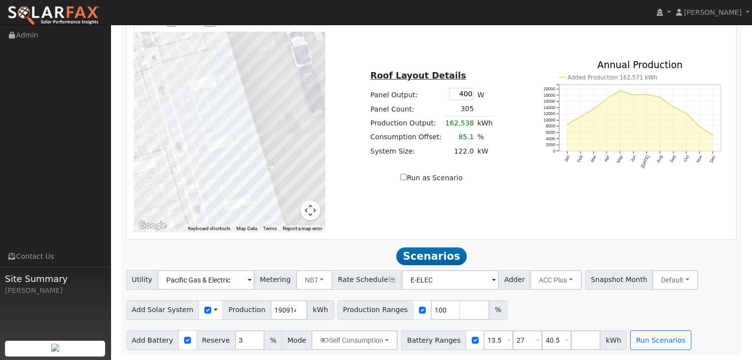
click at [211, 145] on div at bounding box center [230, 121] width 192 height 222
click at [241, 120] on div at bounding box center [230, 121] width 192 height 222
click at [237, 107] on div at bounding box center [230, 121] width 192 height 222
click at [232, 90] on div at bounding box center [230, 121] width 192 height 222
click at [219, 91] on div at bounding box center [230, 121] width 192 height 222
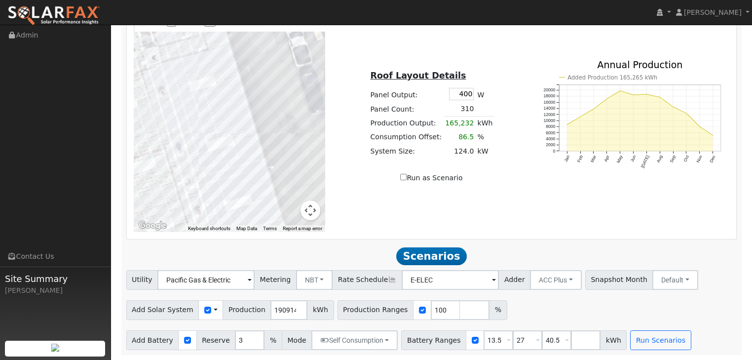
click at [214, 93] on div at bounding box center [230, 121] width 192 height 222
click at [205, 97] on div at bounding box center [230, 121] width 192 height 222
click at [198, 99] on div at bounding box center [230, 121] width 192 height 222
click at [197, 100] on div at bounding box center [230, 121] width 192 height 222
click at [191, 104] on div at bounding box center [230, 121] width 192 height 222
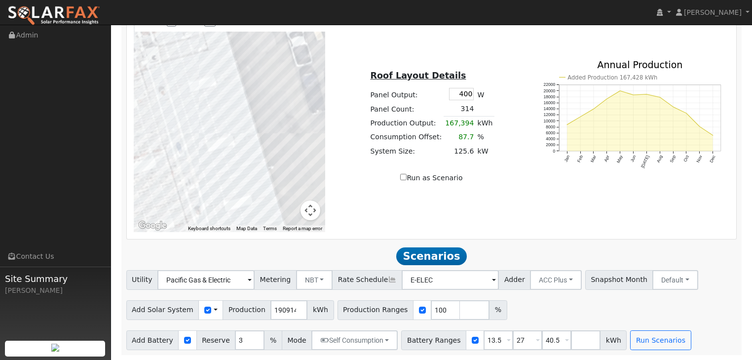
click at [193, 123] on div at bounding box center [230, 121] width 192 height 222
click at [200, 139] on div at bounding box center [230, 121] width 192 height 222
click at [211, 138] on div at bounding box center [230, 121] width 192 height 222
click at [218, 136] on div at bounding box center [230, 121] width 192 height 222
click at [225, 134] on div at bounding box center [230, 121] width 192 height 222
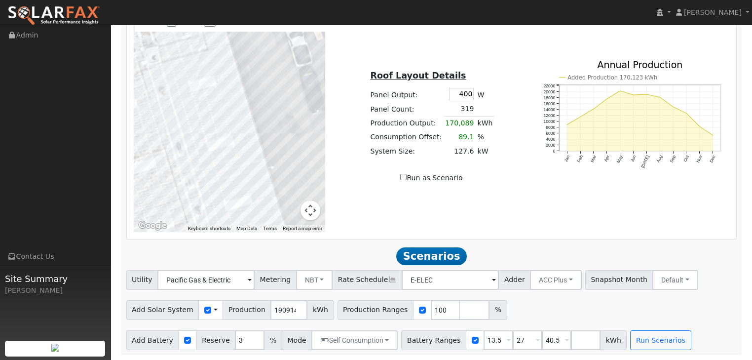
click at [232, 131] on div at bounding box center [230, 121] width 192 height 222
click at [231, 115] on div at bounding box center [230, 121] width 192 height 222
click at [222, 115] on div at bounding box center [230, 121] width 192 height 222
click at [211, 116] on div at bounding box center [230, 121] width 192 height 222
click at [204, 117] on div at bounding box center [230, 121] width 192 height 222
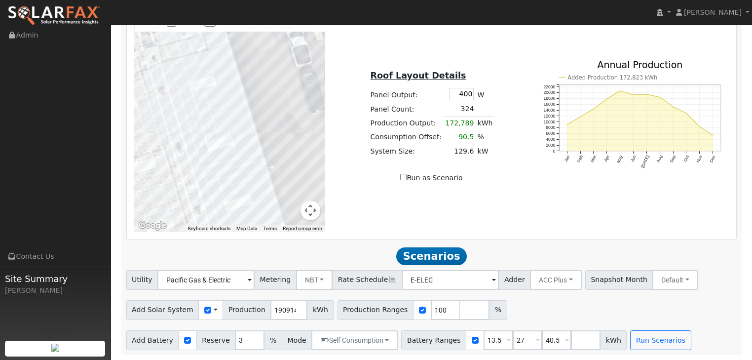
drag, startPoint x: 270, startPoint y: 77, endPoint x: 282, endPoint y: 160, distance: 84.8
drag, startPoint x: 263, startPoint y: 53, endPoint x: 295, endPoint y: 150, distance: 101.9
click at [295, 150] on div at bounding box center [230, 121] width 192 height 222
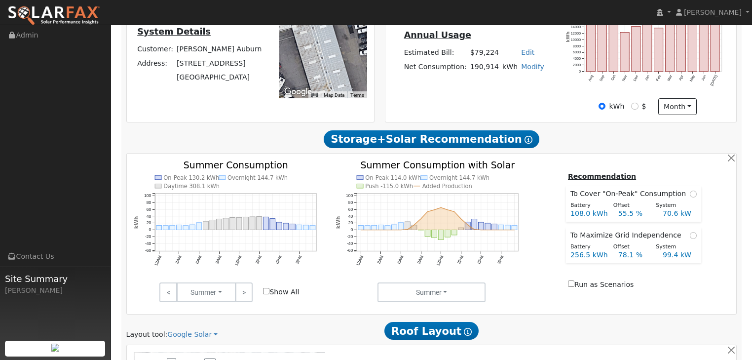
drag, startPoint x: 286, startPoint y: 146, endPoint x: 279, endPoint y: 172, distance: 26.7
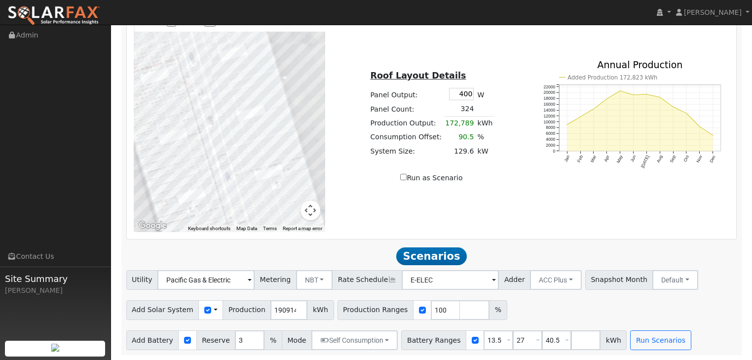
drag, startPoint x: 245, startPoint y: 147, endPoint x: 235, endPoint y: 230, distance: 83.5
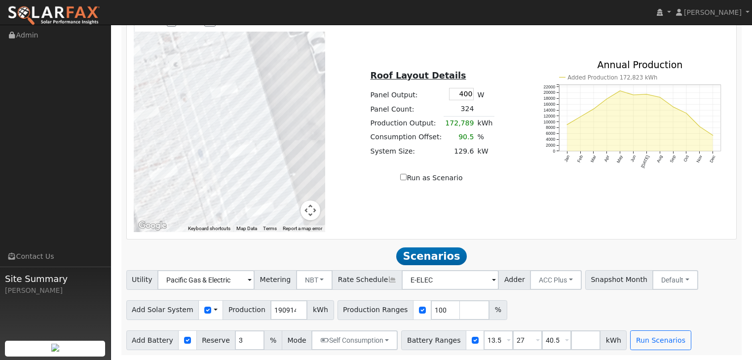
drag, startPoint x: 207, startPoint y: 69, endPoint x: 216, endPoint y: 168, distance: 99.1
click at [249, 84] on div at bounding box center [230, 121] width 192 height 222
click at [240, 84] on div at bounding box center [230, 121] width 192 height 222
click at [233, 86] on div at bounding box center [230, 121] width 192 height 222
click at [226, 88] on div at bounding box center [230, 121] width 192 height 222
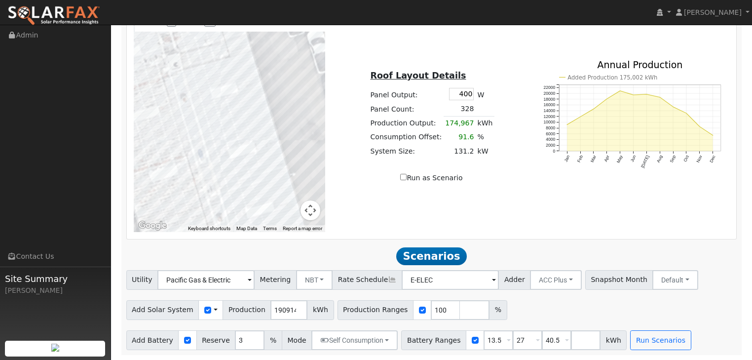
click at [241, 51] on div at bounding box center [230, 121] width 192 height 222
click at [230, 54] on div at bounding box center [230, 121] width 192 height 222
click at [224, 55] on div at bounding box center [230, 121] width 192 height 222
click at [217, 56] on div at bounding box center [230, 121] width 192 height 222
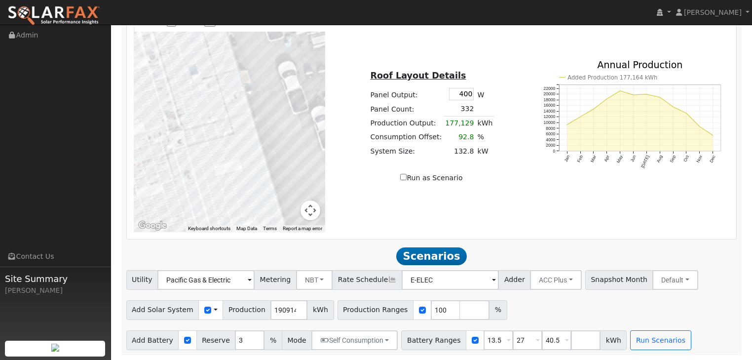
drag, startPoint x: 276, startPoint y: 68, endPoint x: 289, endPoint y: 178, distance: 110.4
click at [202, 164] on div at bounding box center [230, 121] width 192 height 222
click at [195, 166] on div at bounding box center [230, 121] width 192 height 222
click at [191, 153] on div at bounding box center [230, 121] width 192 height 222
click at [197, 150] on div at bounding box center [230, 121] width 192 height 222
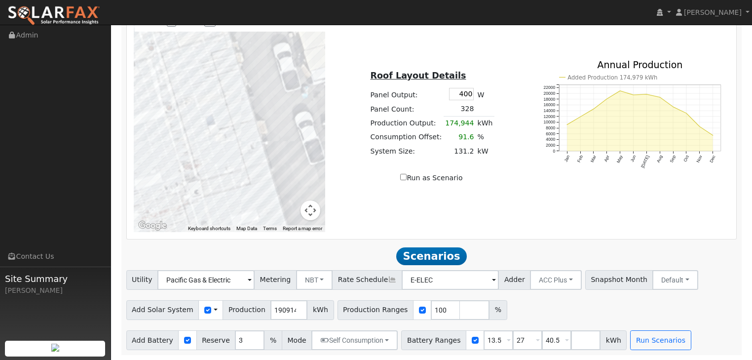
click at [183, 136] on div at bounding box center [230, 121] width 192 height 222
click at [182, 121] on div at bounding box center [230, 121] width 192 height 222
click at [190, 115] on div at bounding box center [230, 121] width 192 height 222
click at [205, 107] on div at bounding box center [230, 121] width 192 height 222
click at [213, 107] on div at bounding box center [230, 121] width 192 height 222
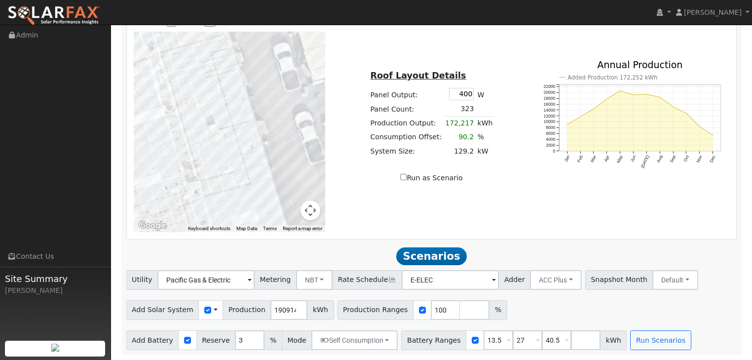
click at [228, 90] on div at bounding box center [230, 121] width 192 height 222
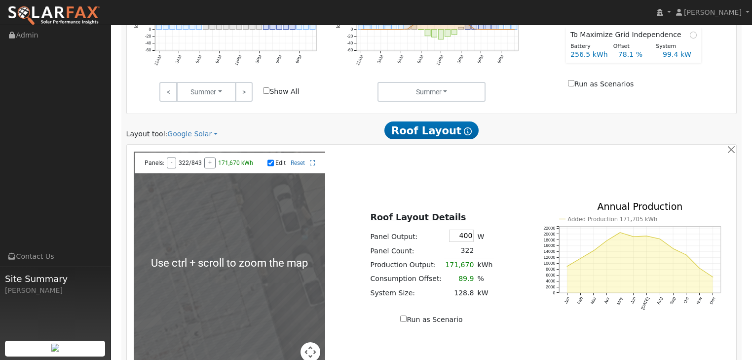
scroll to position [423, 0]
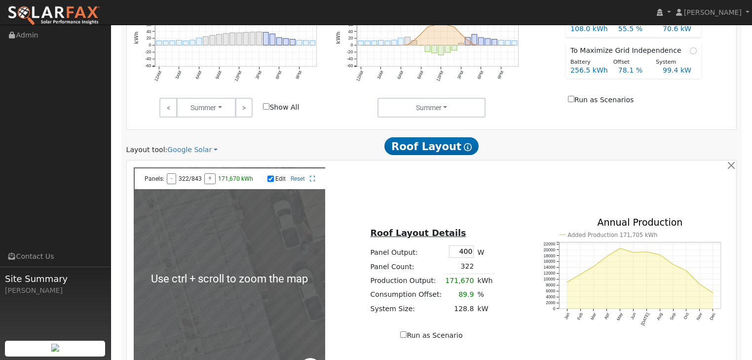
click at [393, 192] on div "← Move left → Move right ↑ Move up ↓ Move down + Zoom in - Zoom out Home Jump l…" at bounding box center [431, 278] width 607 height 222
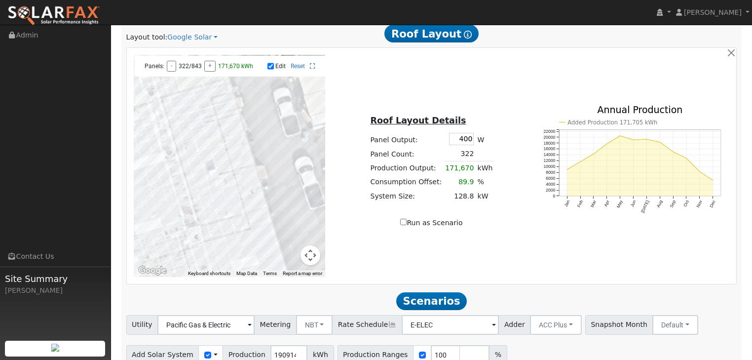
scroll to position [553, 0]
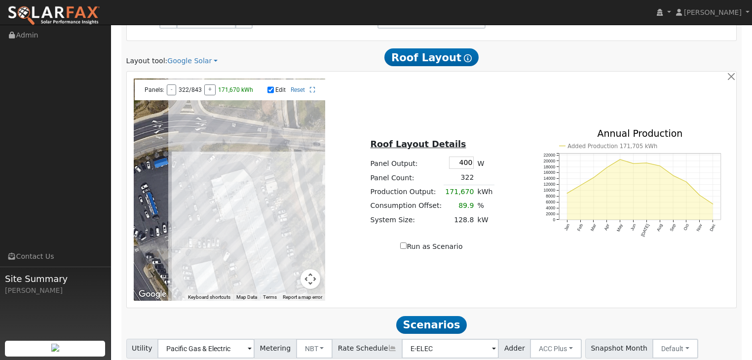
drag, startPoint x: 265, startPoint y: 170, endPoint x: 266, endPoint y: 160, distance: 10.5
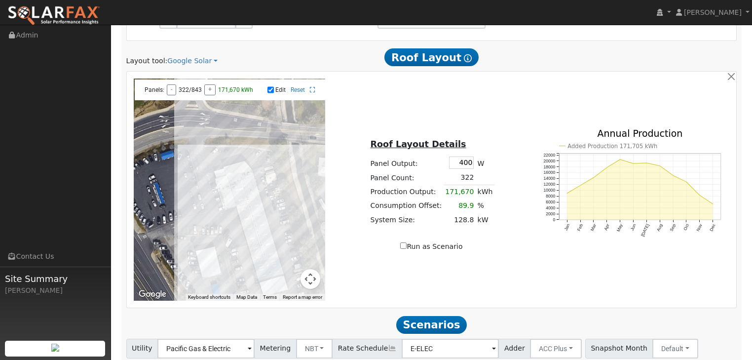
scroll to position [511, 0]
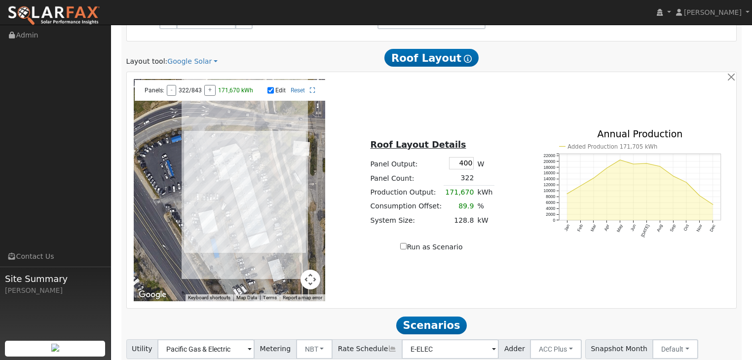
drag, startPoint x: 279, startPoint y: 227, endPoint x: 272, endPoint y: 200, distance: 27.4
click at [272, 200] on div at bounding box center [230, 190] width 192 height 222
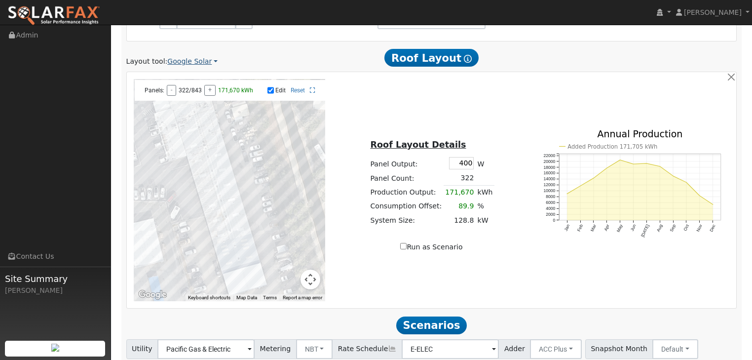
click at [207, 61] on link "Google Solar" at bounding box center [192, 61] width 50 height 10
click at [182, 109] on link "Aurora" at bounding box center [199, 107] width 69 height 14
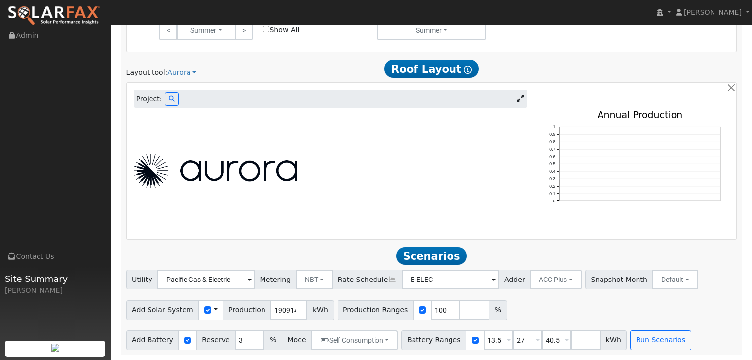
scroll to position [461, 0]
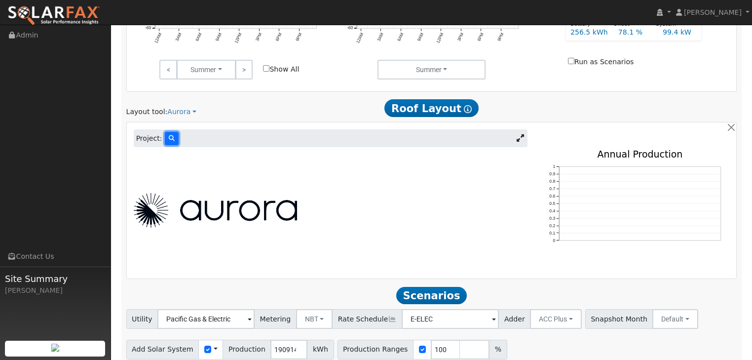
click at [169, 139] on icon at bounding box center [172, 138] width 6 height 6
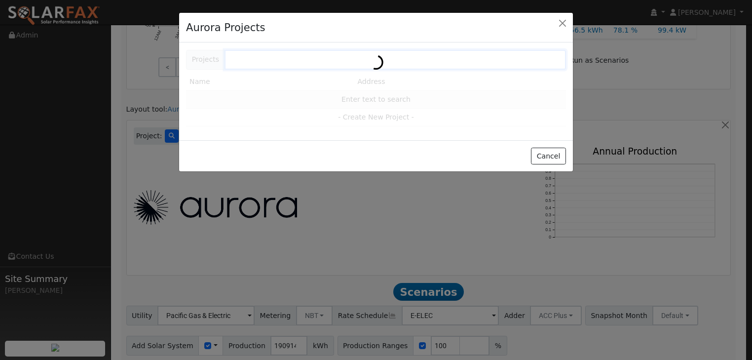
scroll to position [462, 0]
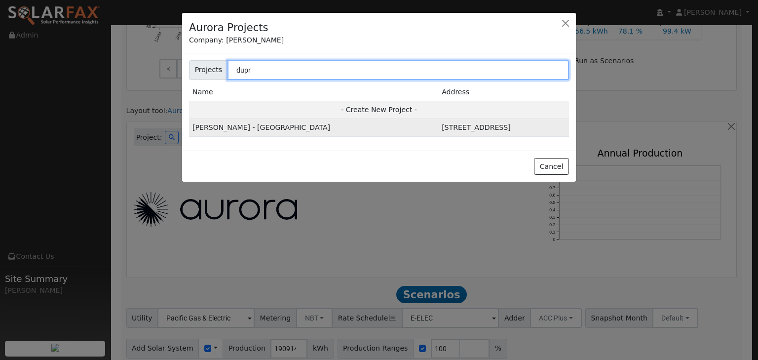
type input "dupr"
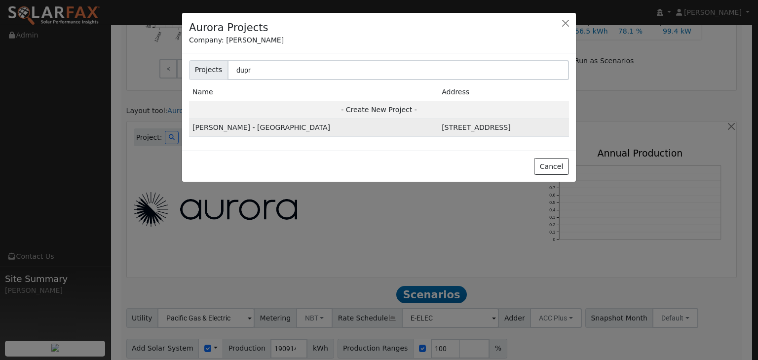
click at [217, 127] on td "DuPratt Ford - Auburn" at bounding box center [313, 128] width 249 height 18
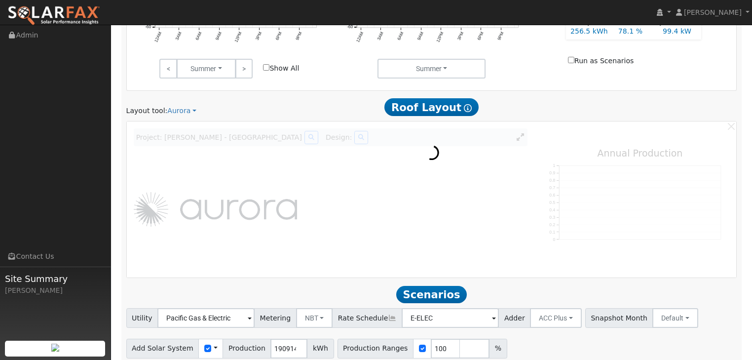
scroll to position [462, 0]
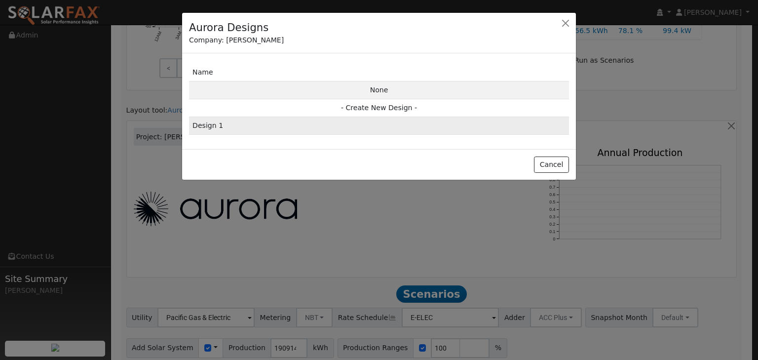
click at [200, 124] on td "Design 1" at bounding box center [379, 126] width 380 height 18
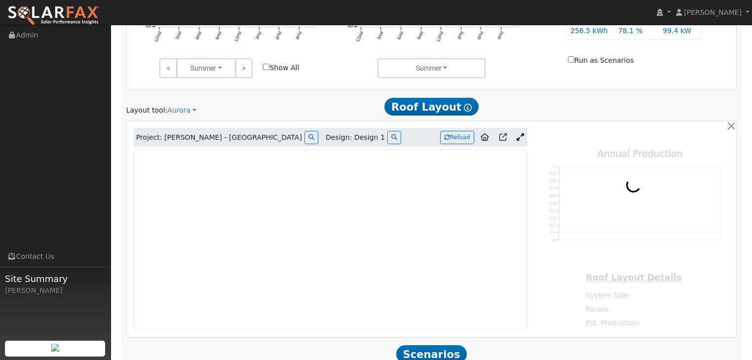
type input "242982"
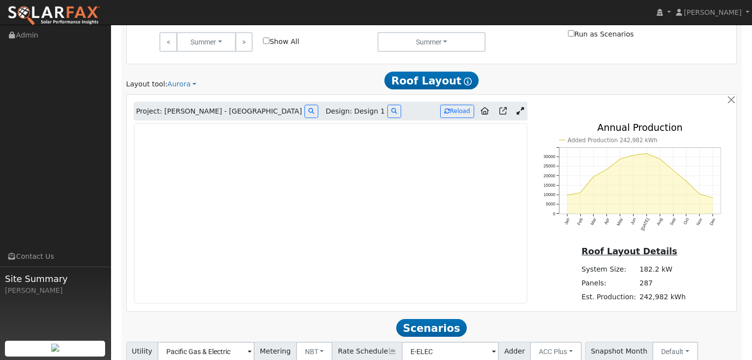
scroll to position [502, 0]
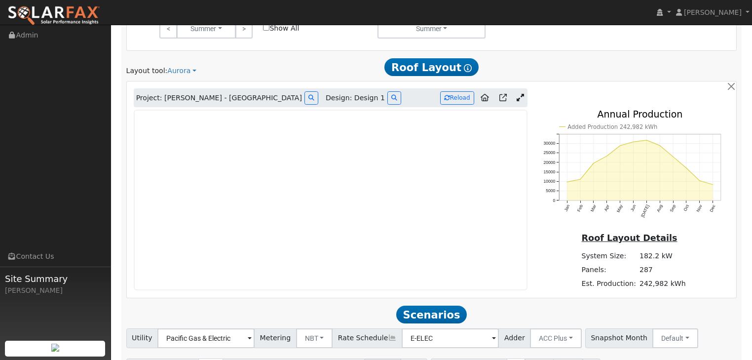
click at [576, 56] on div "Scenario Report Powered by SolarFax ® Energy Consumption Overview Show Help Thi…" at bounding box center [431, 27] width 621 height 772
click at [521, 97] on icon at bounding box center [520, 97] width 7 height 7
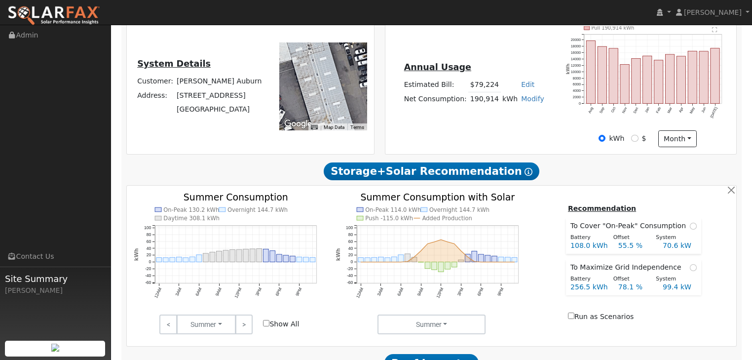
scroll to position [144, 0]
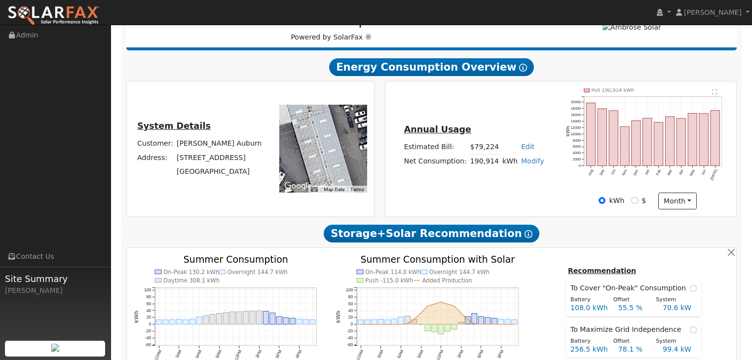
click at [528, 160] on link "Modify" at bounding box center [532, 161] width 23 height 8
click at [490, 174] on link "Add Consumption" at bounding box center [495, 177] width 82 height 14
type input "190914"
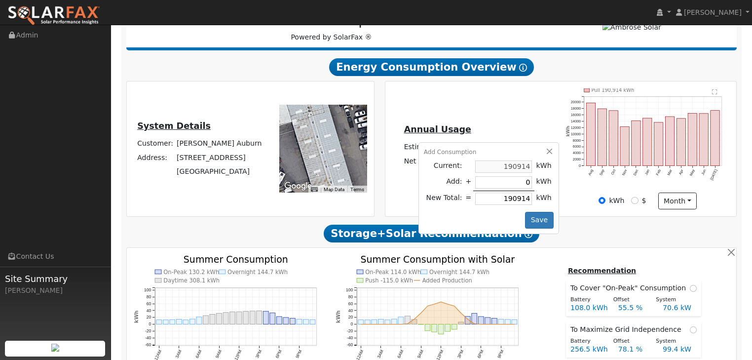
type input "5"
type input "190919"
type input "52"
type input "190966"
type input "520"
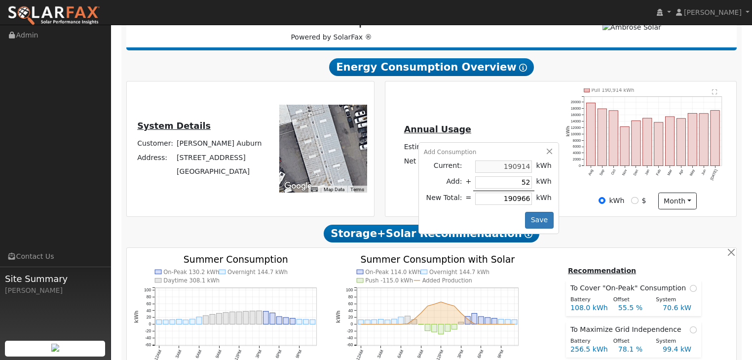
type input "191434"
type input "5200"
type input "196114"
type input "52005"
type input "242919"
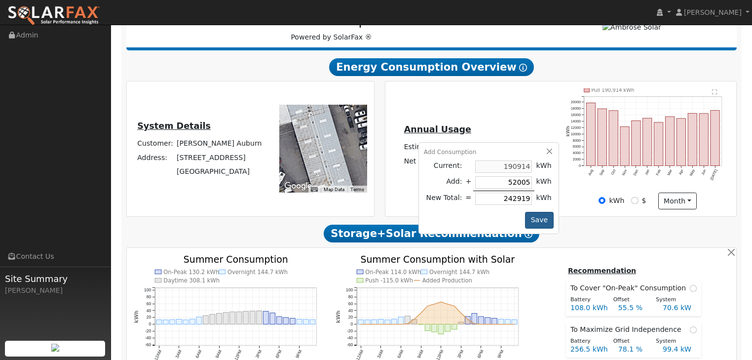
type input "52005"
click at [537, 217] on button "Save" at bounding box center [539, 220] width 29 height 17
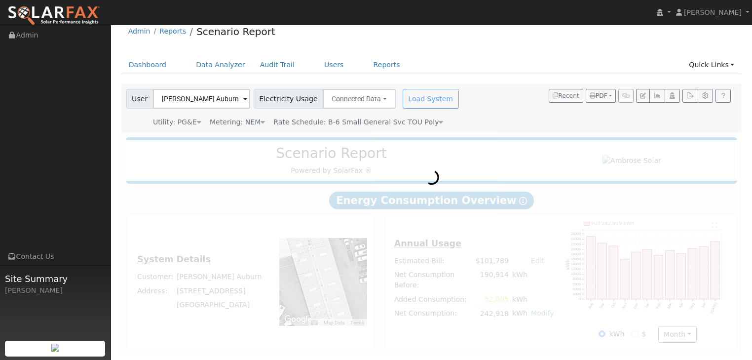
scroll to position [0, 0]
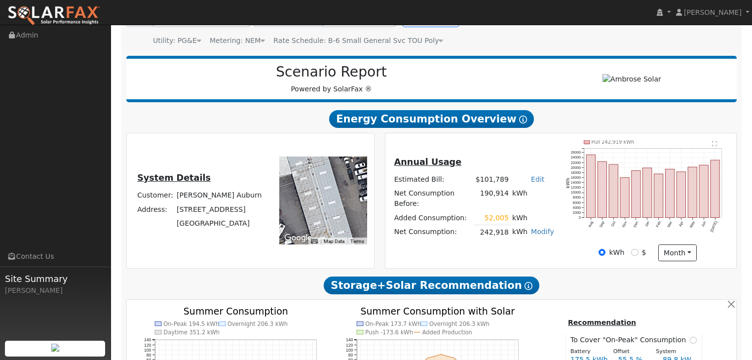
type input "242982"
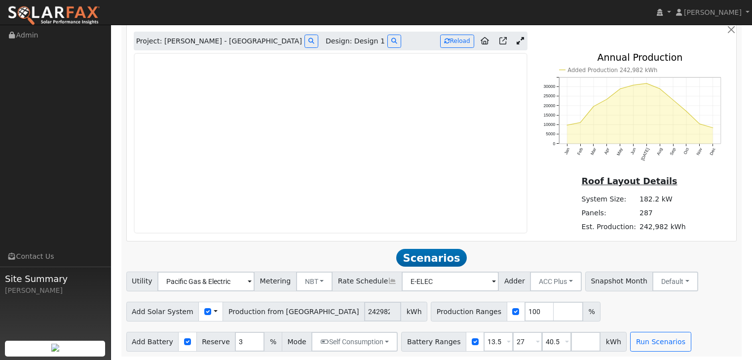
scroll to position [561, 0]
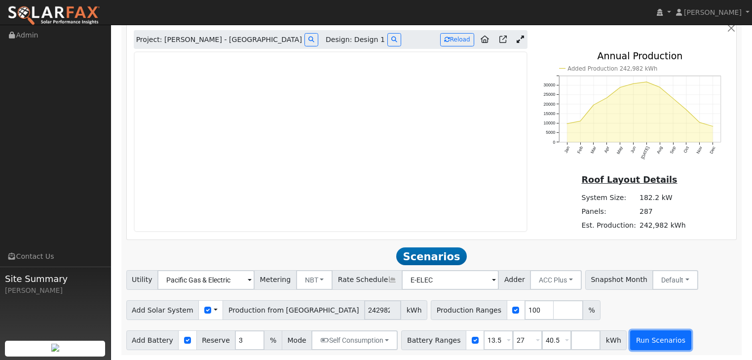
click at [640, 344] on button "Run Scenarios" at bounding box center [660, 340] width 61 height 20
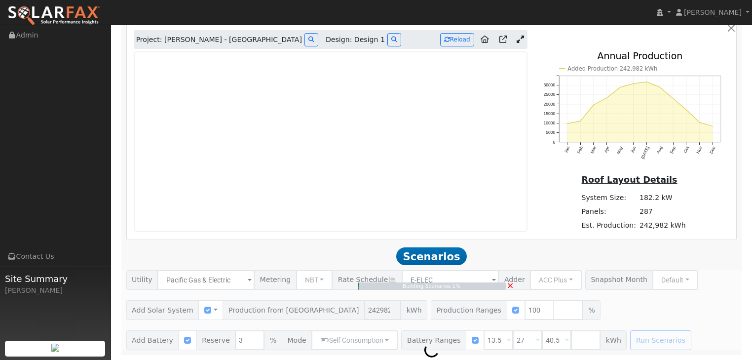
type input "162.0"
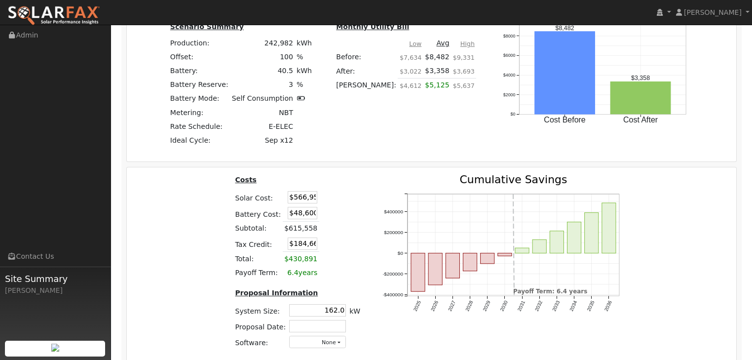
scroll to position [1211, 0]
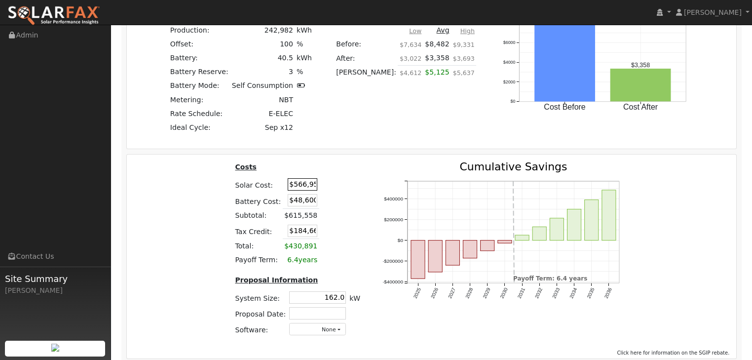
click at [292, 186] on input "$566,958" at bounding box center [303, 184] width 30 height 12
type input "$637,874"
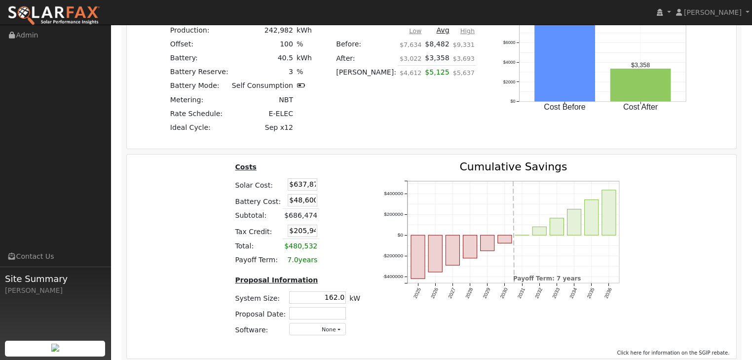
click at [338, 232] on table "Costs Solar Cost: $637,874 Battery Cost: $48,600 Subtotal: $686,474 Tax Credit:…" at bounding box center [297, 214] width 129 height 106
click at [289, 233] on input "$205,942" at bounding box center [303, 231] width 30 height 12
type input "$281,622"
click at [346, 207] on table "Costs Solar Cost: $637,874 Battery Cost: $48,600 Subtotal: $686,474 Tax Credit:…" at bounding box center [297, 214] width 129 height 106
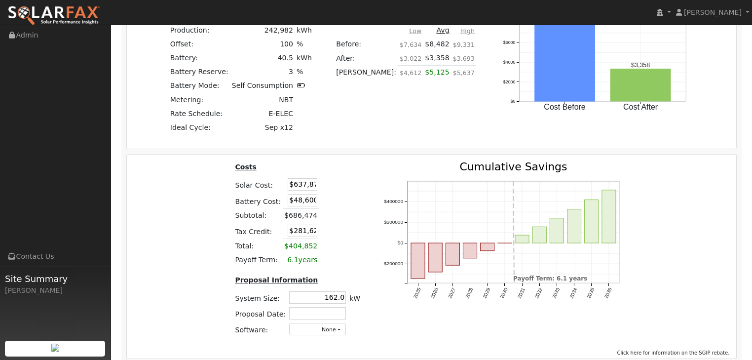
scroll to position [1251, 0]
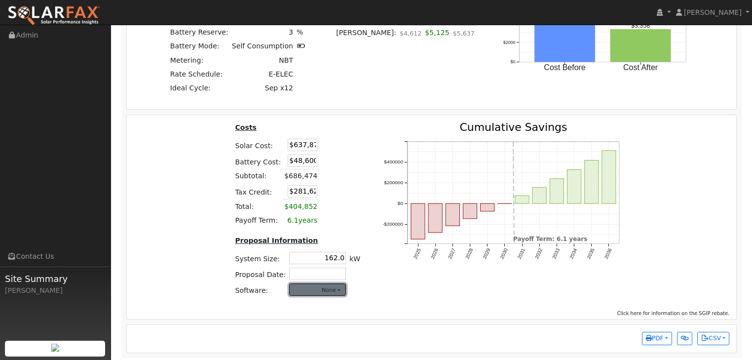
click at [336, 290] on button "None" at bounding box center [317, 289] width 57 height 12
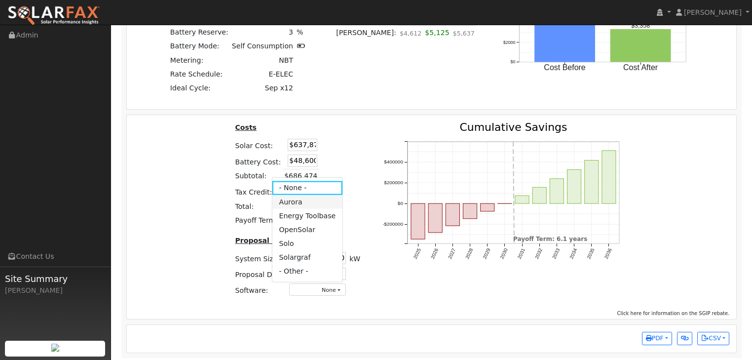
click at [302, 202] on link "Aurora" at bounding box center [307, 202] width 71 height 14
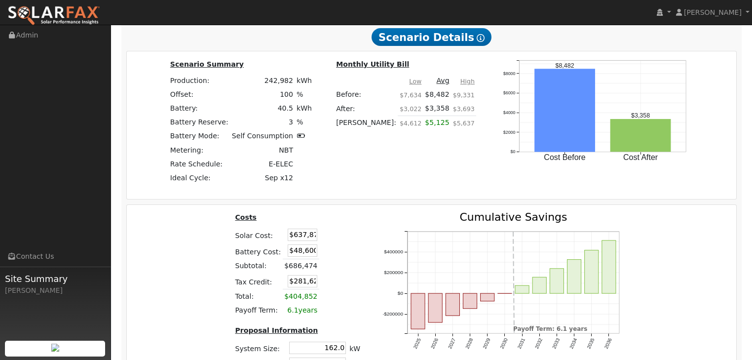
scroll to position [1252, 0]
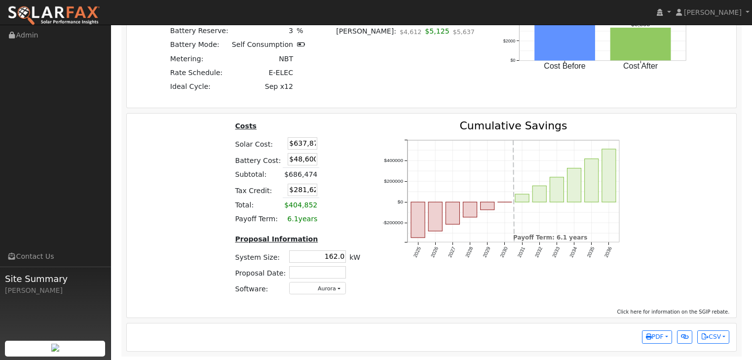
click at [472, 304] on div "Costs Solar Cost: $637,874 Battery Cost: $48,600 Subtotal: $686,474 Tax Credit:…" at bounding box center [432, 216] width 610 height 204
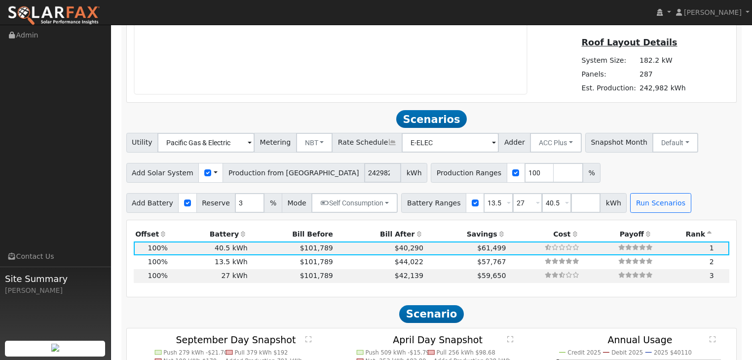
scroll to position [699, 0]
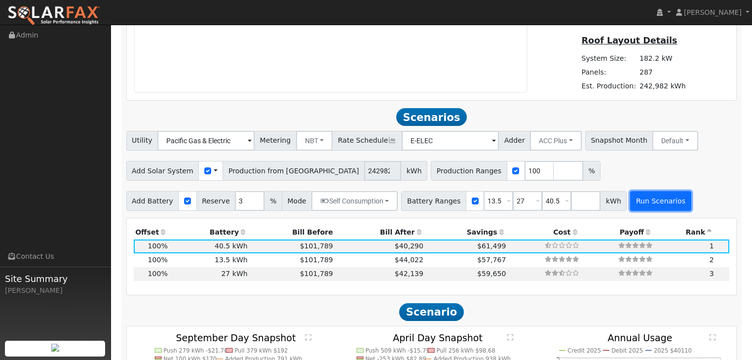
click at [646, 201] on button "Run Scenarios" at bounding box center [660, 201] width 61 height 20
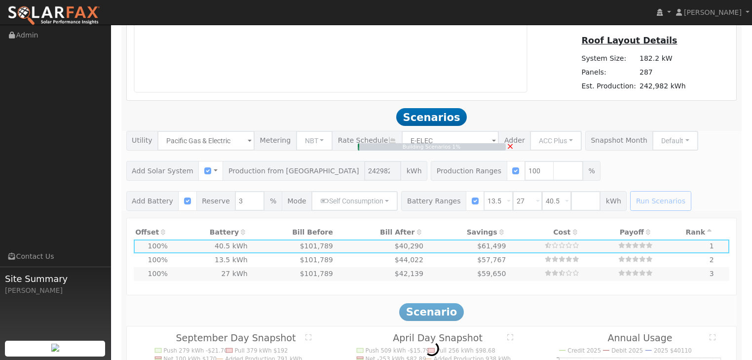
type input "$566,958"
type input "$184,667"
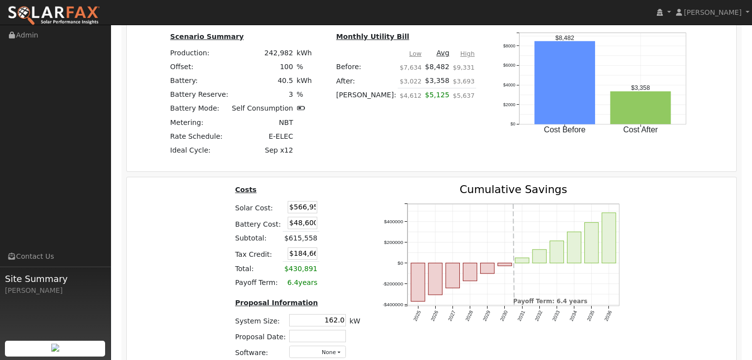
scroll to position [1211, 0]
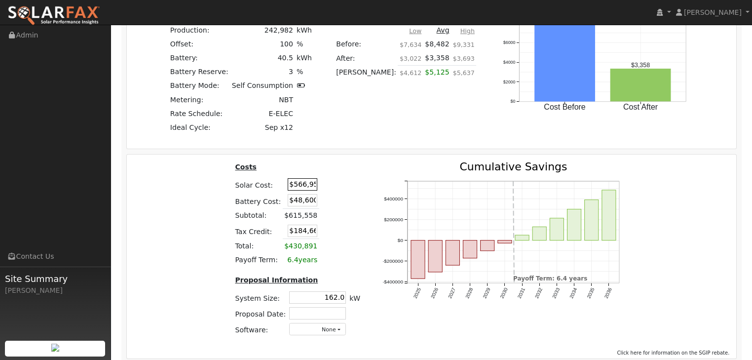
click at [292, 184] on input "$566,958" at bounding box center [303, 184] width 30 height 12
type input "$637,874"
type input "$281,622"
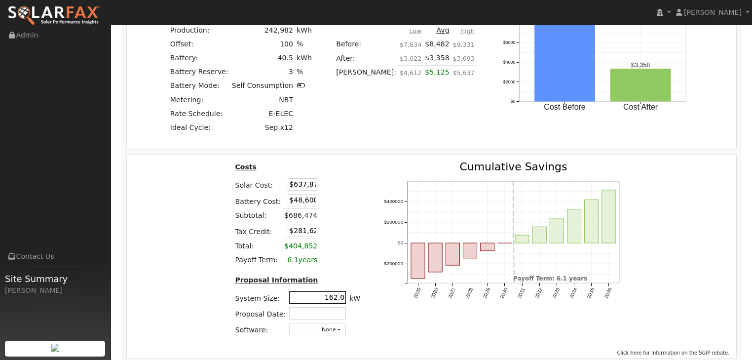
click at [339, 294] on input "162.0" at bounding box center [317, 297] width 57 height 12
drag, startPoint x: 326, startPoint y: 295, endPoint x: 348, endPoint y: 303, distance: 24.0
click at [348, 303] on tr "System Size: 162.0 162.0 kW" at bounding box center [297, 297] width 129 height 16
type input "182.3"
click at [335, 328] on button "None" at bounding box center [317, 329] width 57 height 12
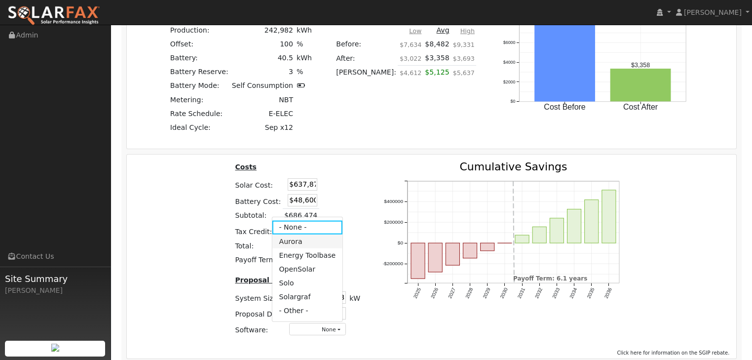
click at [291, 238] on link "Aurora" at bounding box center [307, 241] width 71 height 14
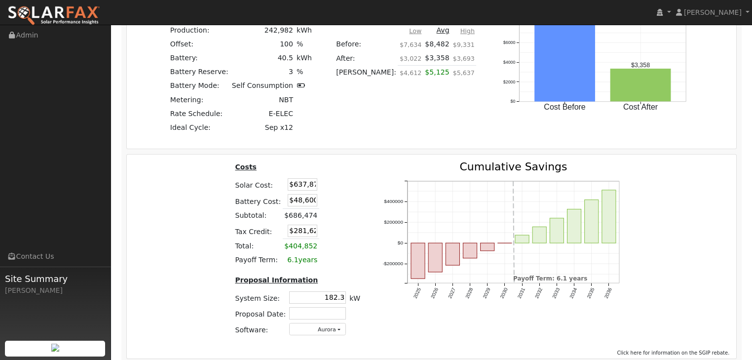
click at [381, 330] on div "2025 2026 2027 2028 2029 2030 2031 2032 2033 2034 2035 2036 -$200000 $0 $200000…" at bounding box center [507, 252] width 268 height 183
click at [336, 330] on button "Aurora" at bounding box center [317, 329] width 57 height 12
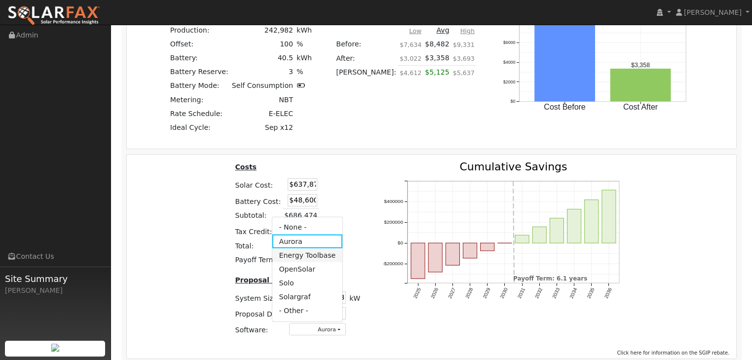
click at [311, 253] on link "Energy Toolbase" at bounding box center [307, 255] width 71 height 14
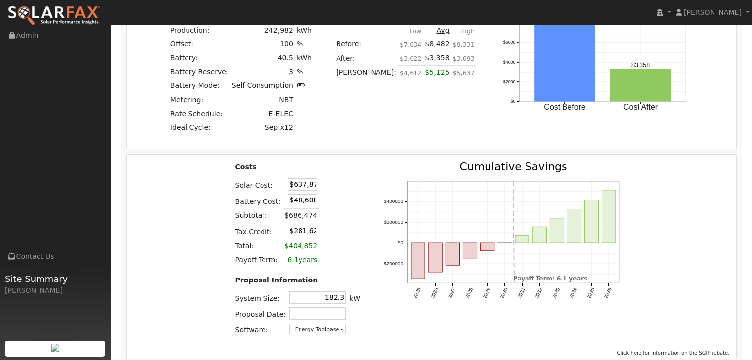
click at [401, 327] on div "2025 2026 2027 2028 2029 2030 2031 2032 2033 2034 2035 2036 -$200000 $0 $200000…" at bounding box center [507, 252] width 268 height 183
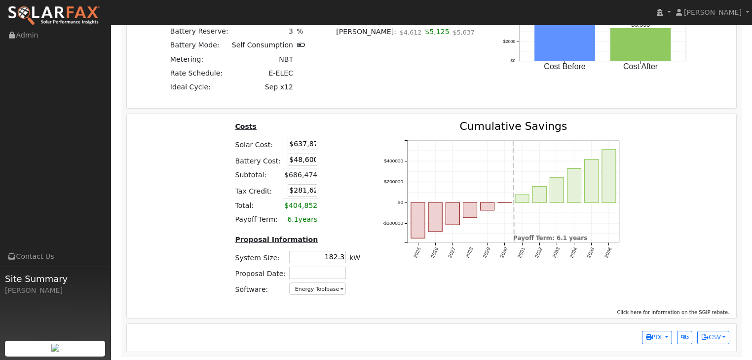
scroll to position [1252, 0]
click at [667, 336] on button "PDF" at bounding box center [657, 337] width 30 height 14
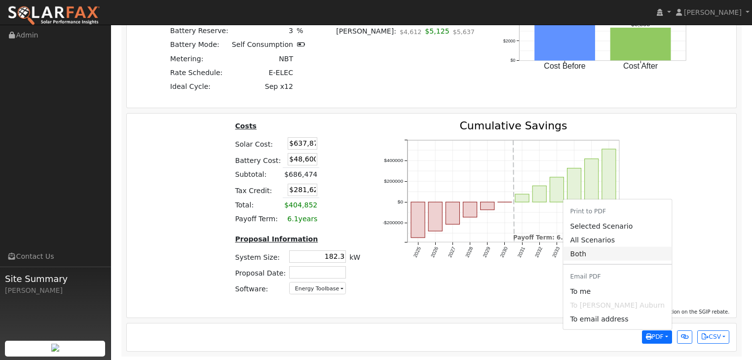
click at [600, 252] on link "Both" at bounding box center [618, 254] width 109 height 14
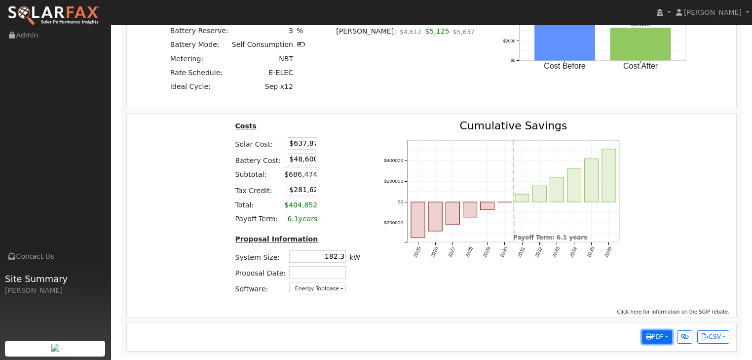
click at [656, 336] on span "PDF" at bounding box center [655, 336] width 18 height 7
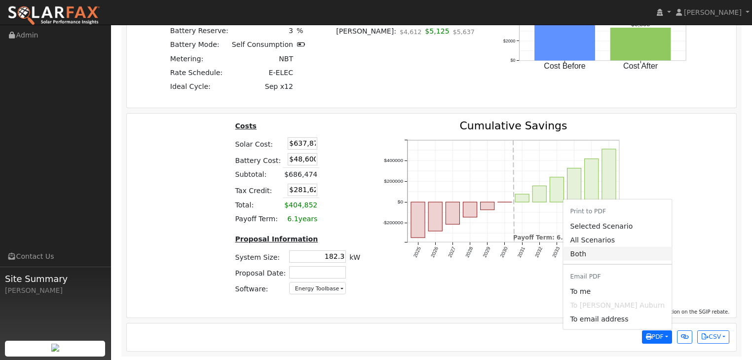
click at [596, 251] on link "Both" at bounding box center [618, 254] width 109 height 14
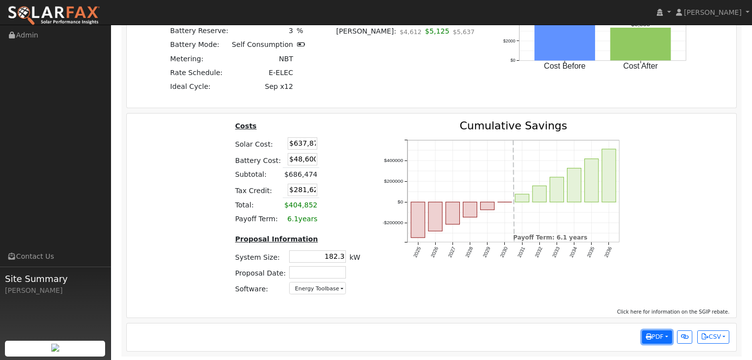
click at [664, 335] on button "PDF" at bounding box center [657, 337] width 30 height 14
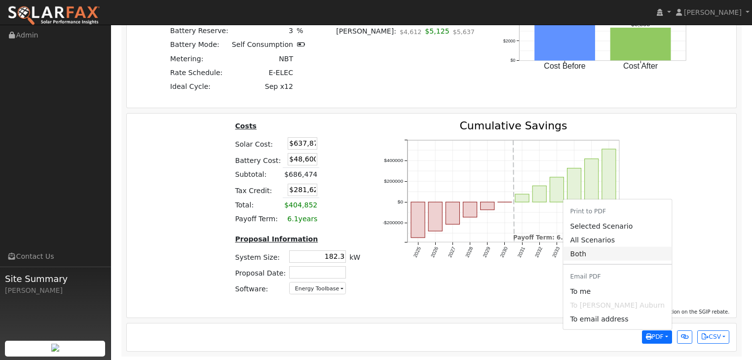
click at [598, 253] on link "Both" at bounding box center [618, 254] width 109 height 14
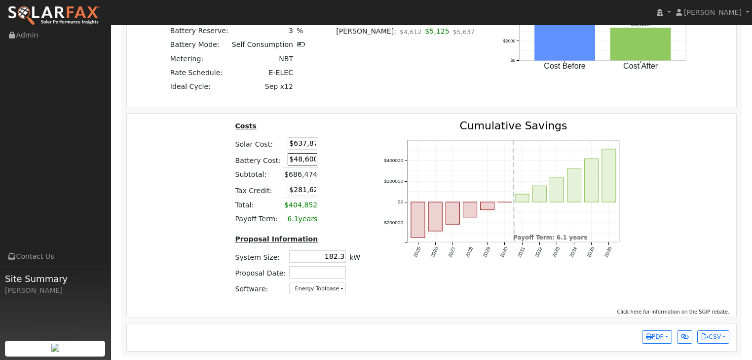
click at [298, 158] on input "$48,600" at bounding box center [303, 159] width 30 height 12
type input "$0"
click at [560, 331] on div "PDF Print to PDF Selected Scenario All Scenarios Both Email PDF To me To DuPrat…" at bounding box center [431, 337] width 607 height 14
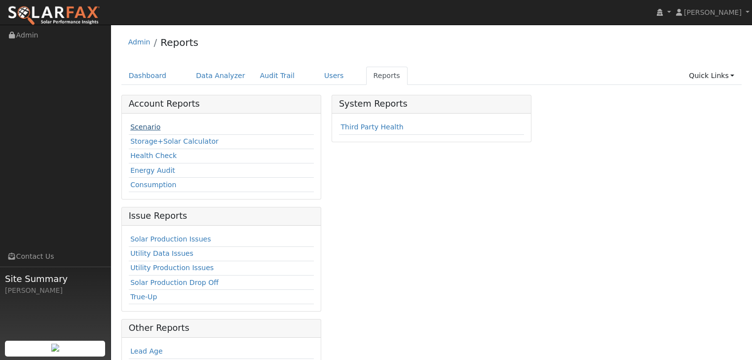
click at [150, 126] on link "Scenario" at bounding box center [145, 127] width 30 height 8
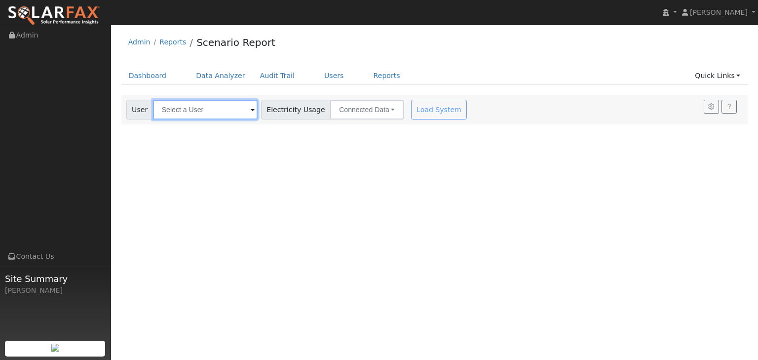
click at [193, 105] on input "text" at bounding box center [205, 110] width 105 height 20
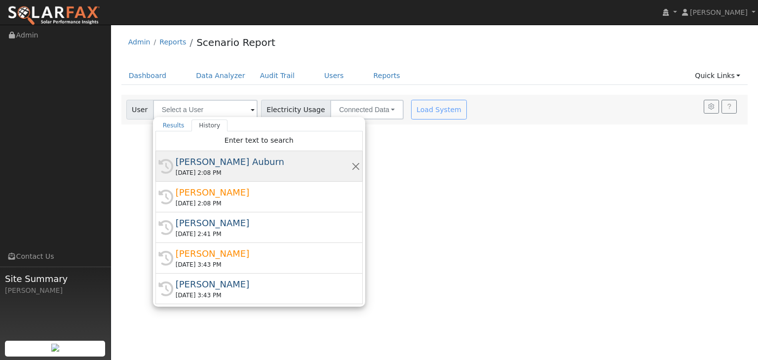
click at [184, 158] on div "[PERSON_NAME] Auburn" at bounding box center [264, 161] width 176 height 13
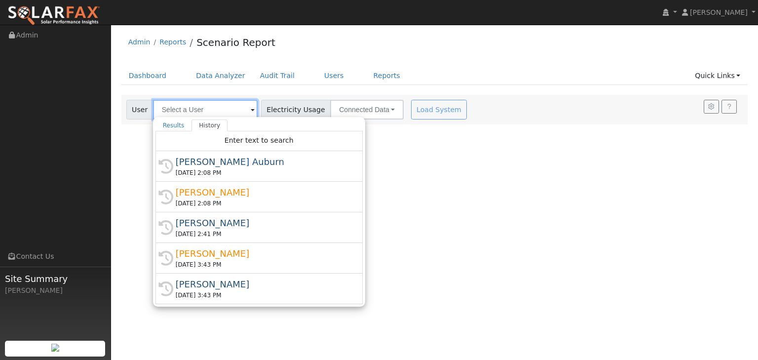
type input "[PERSON_NAME] Auburn"
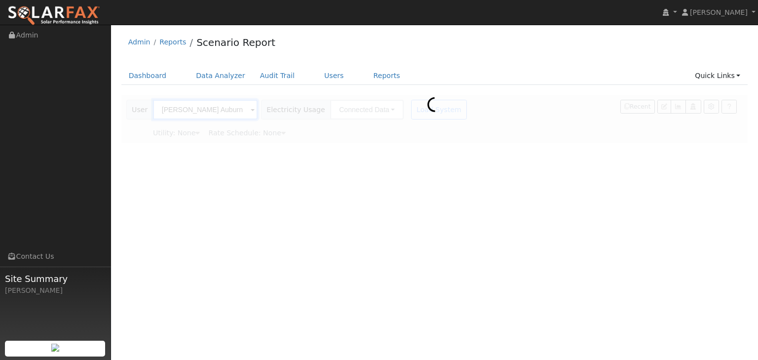
type input "Pacific Gas & Electric"
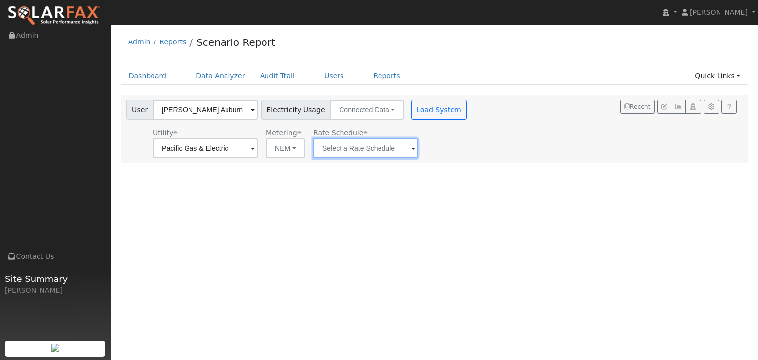
click at [258, 147] on input "text" at bounding box center [205, 148] width 105 height 20
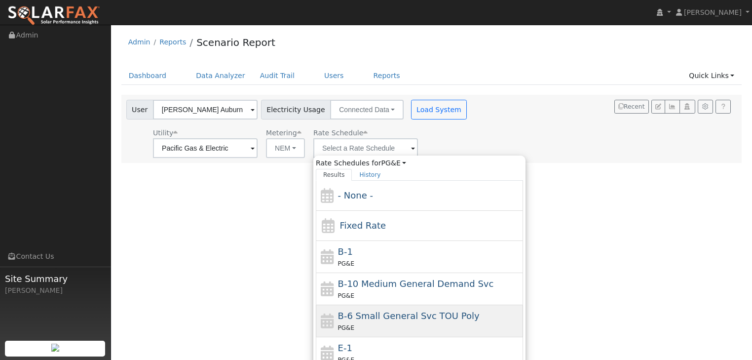
click at [345, 313] on span "B-6 Small General Svc TOU Poly" at bounding box center [409, 315] width 142 height 10
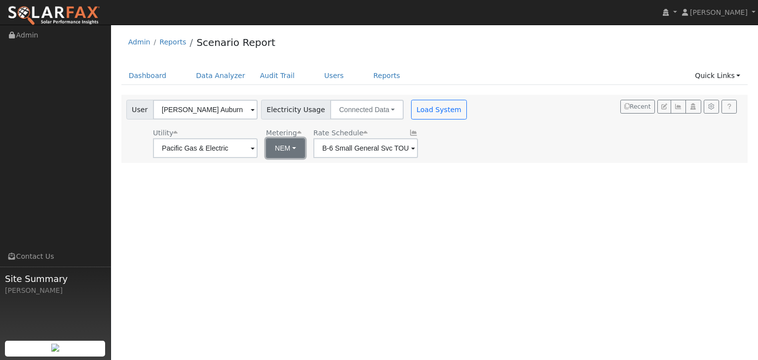
click at [294, 149] on button "NEM" at bounding box center [285, 148] width 39 height 20
click at [276, 181] on link "NBT" at bounding box center [300, 184] width 69 height 14
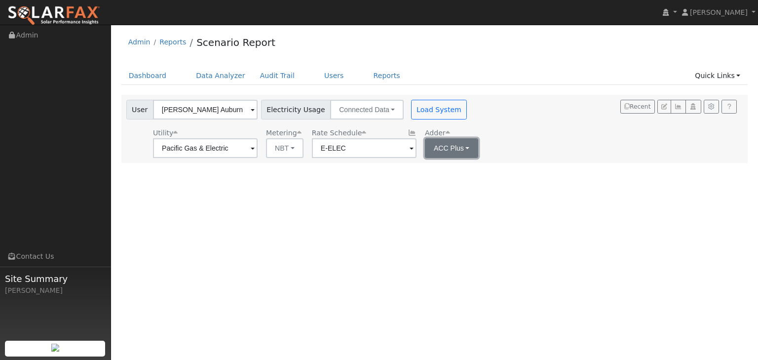
click at [466, 148] on button "ACC Plus" at bounding box center [452, 148] width 54 height 20
click at [511, 146] on div "User [PERSON_NAME] Auburn Account Default Account Default Account [STREET_ADDRE…" at bounding box center [432, 127] width 617 height 62
click at [255, 150] on span at bounding box center [253, 148] width 4 height 11
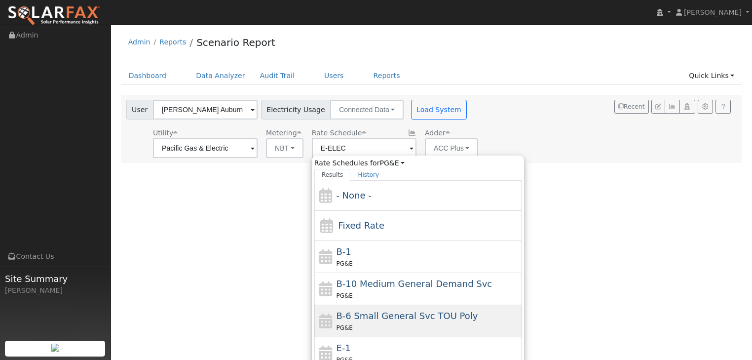
click at [344, 311] on span "B-6 Small General Svc TOU Poly" at bounding box center [407, 315] width 142 height 10
type input "B-6 Small General Svc TOU Poly"
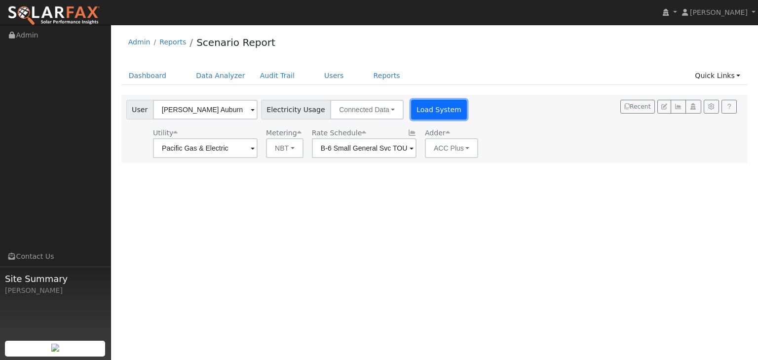
click at [423, 109] on button "Load System" at bounding box center [439, 110] width 56 height 20
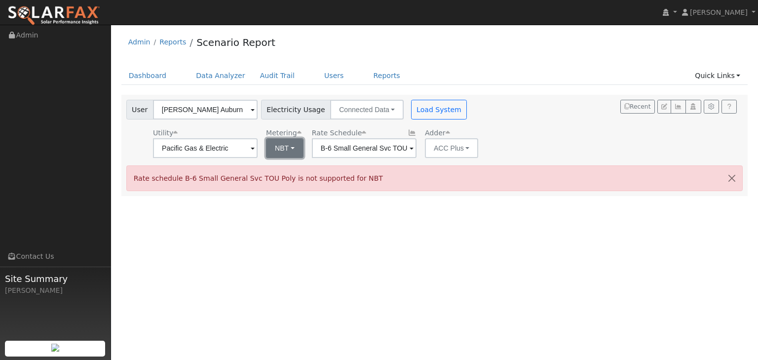
click at [294, 150] on button "NBT" at bounding box center [285, 148] width 38 height 20
click at [288, 166] on link "NEM" at bounding box center [300, 170] width 69 height 14
click at [433, 103] on button "Load System" at bounding box center [439, 110] width 56 height 20
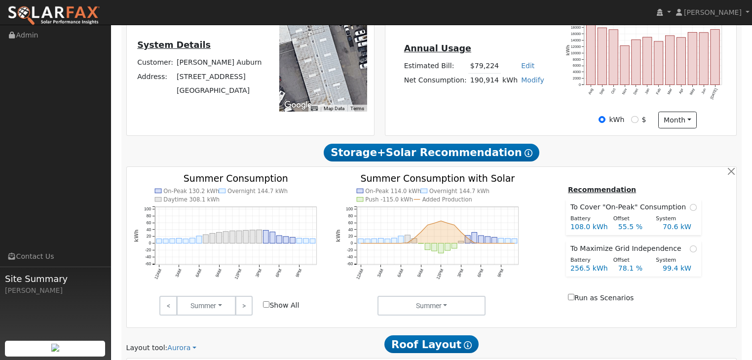
type input "242982"
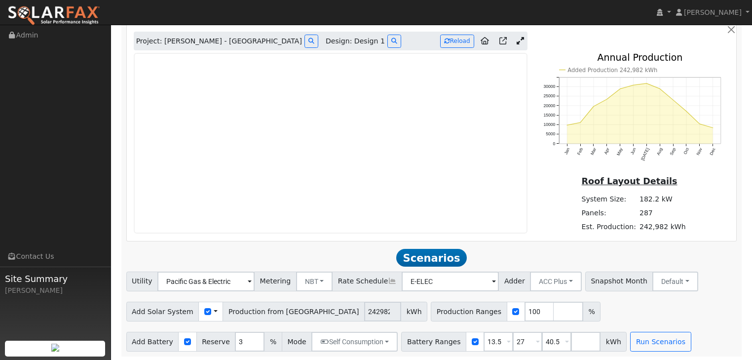
scroll to position [561, 0]
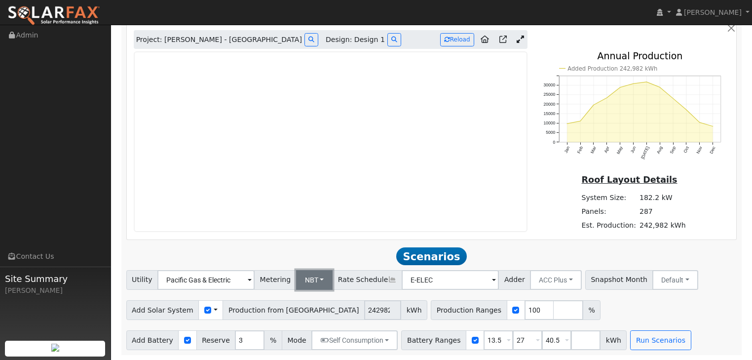
click at [316, 280] on button "NBT" at bounding box center [314, 280] width 37 height 20
click at [300, 304] on link "NEM" at bounding box center [322, 302] width 69 height 14
click at [252, 279] on span at bounding box center [250, 280] width 4 height 11
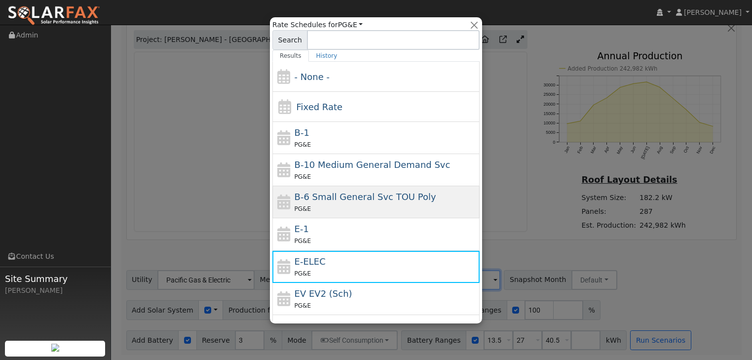
click at [316, 195] on span "B-6 Small General Svc TOU Poly" at bounding box center [366, 197] width 142 height 10
type input "B-6 Small General Svc TOU Poly"
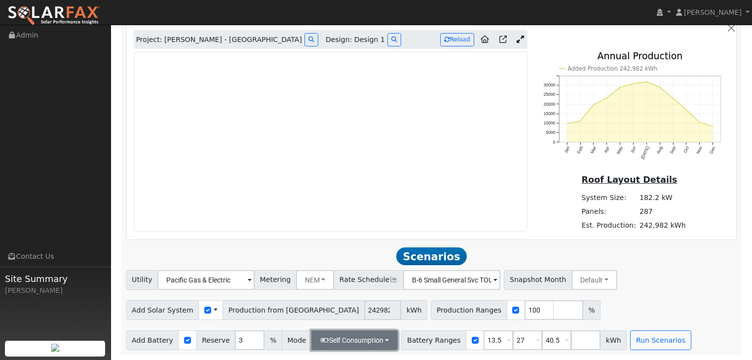
click at [376, 339] on button "Self Consumption" at bounding box center [354, 340] width 86 height 20
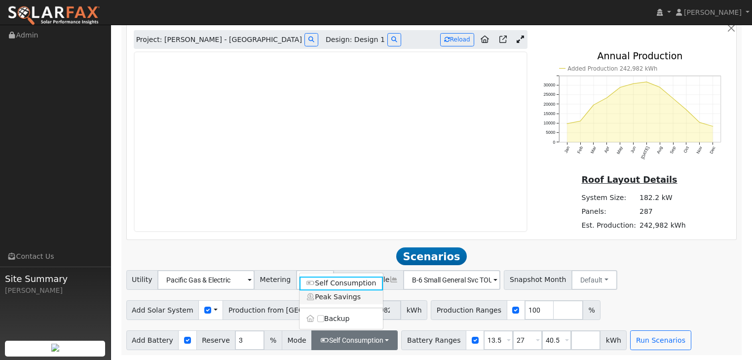
click at [345, 297] on link "Peak Savings" at bounding box center [342, 297] width 84 height 14
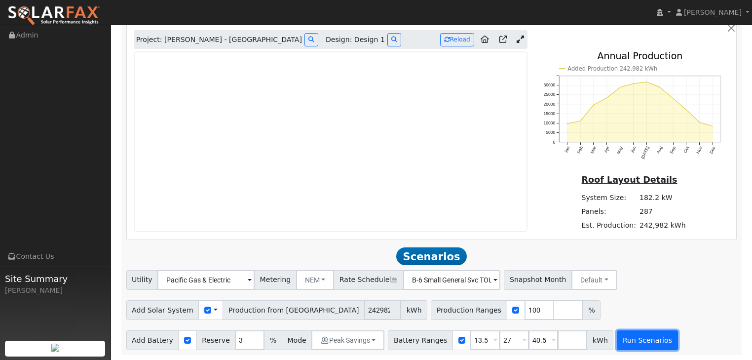
click at [623, 342] on button "Run Scenarios" at bounding box center [647, 340] width 61 height 20
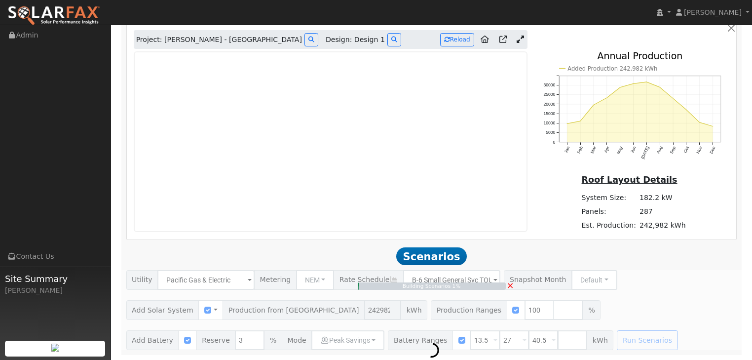
type input "162.0"
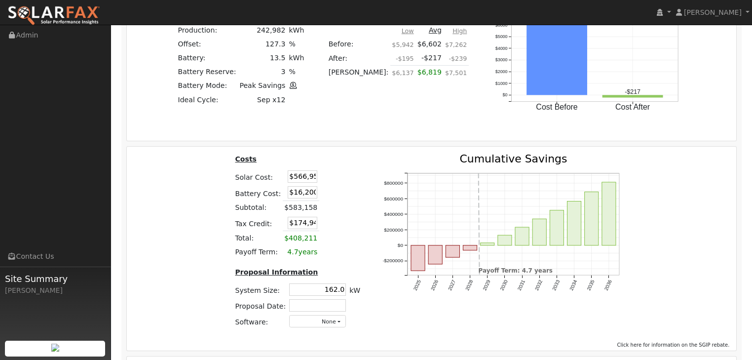
scroll to position [1244, 0]
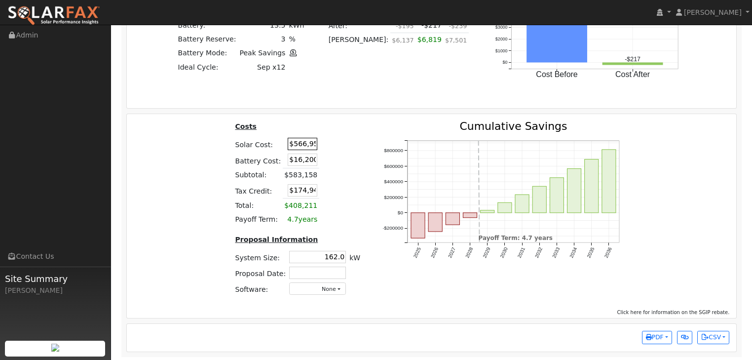
click at [290, 145] on input "$566,958" at bounding box center [303, 144] width 30 height 12
type input "$637,874"
type input "$196,222"
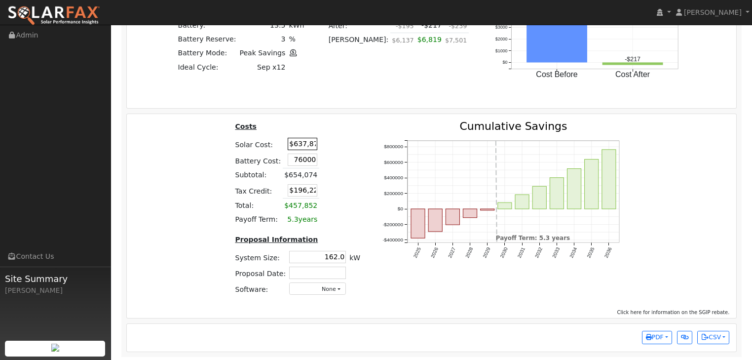
type input "$76,000"
type input "$281,622"
type input "182.3"
click at [337, 288] on button "None" at bounding box center [317, 288] width 57 height 12
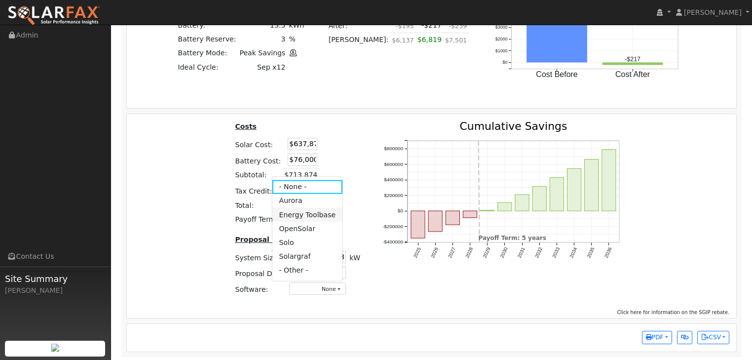
click at [296, 211] on link "Energy Toolbase" at bounding box center [307, 215] width 71 height 14
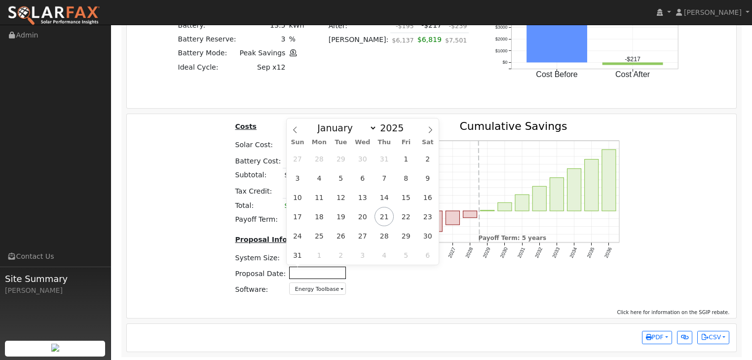
click at [298, 271] on input "text" at bounding box center [317, 273] width 57 height 12
click at [384, 211] on span "21" at bounding box center [384, 216] width 19 height 19
type input "[DATE]"
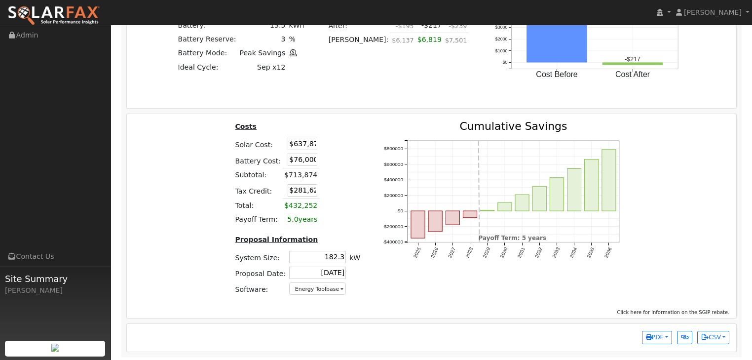
click at [556, 286] on div "2025 2026 2027 2028 2029 2030 2031 2032 2033 2034 2035 2036 -$400000 -$200000 $…" at bounding box center [507, 212] width 268 height 183
click at [658, 334] on span "PDF" at bounding box center [655, 337] width 18 height 7
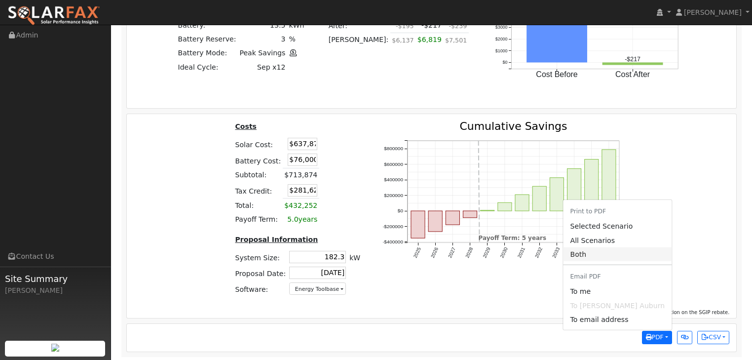
click at [596, 250] on link "Both" at bounding box center [618, 254] width 109 height 14
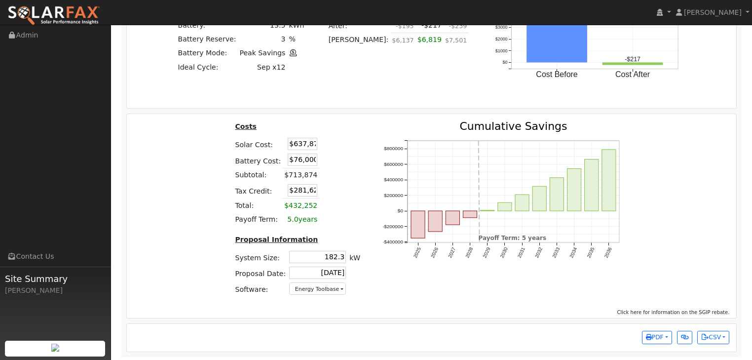
click at [688, 92] on div "Scenario Summary Production: 242,982 kWh Offset: 127.3 % Battery: 13.5 kWh Batt…" at bounding box center [431, 37] width 617 height 125
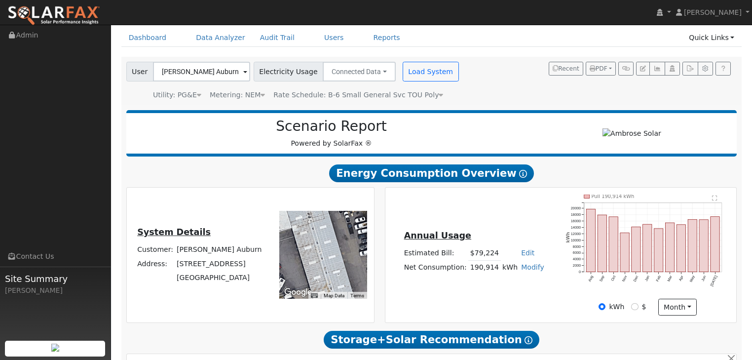
scroll to position [0, 0]
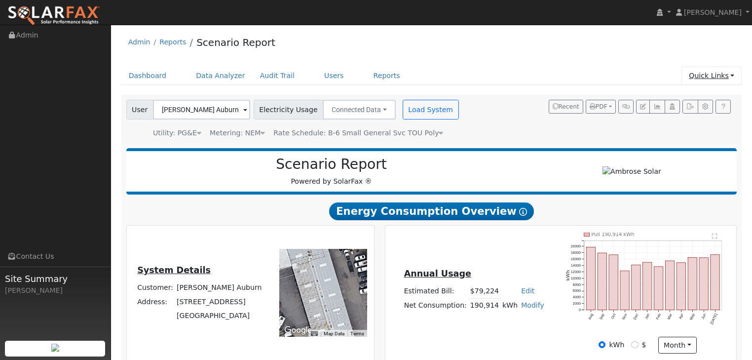
click at [734, 75] on link "Quick Links" at bounding box center [712, 76] width 60 height 18
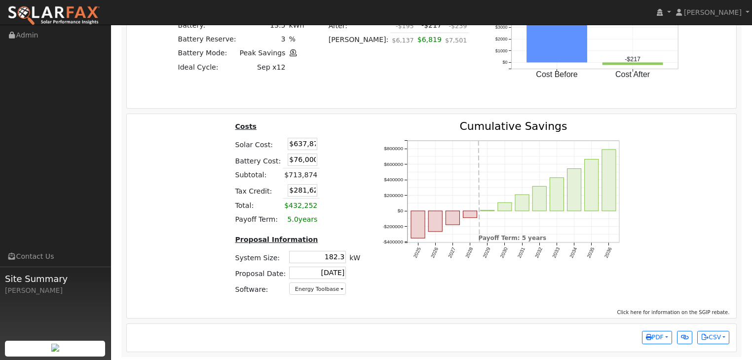
scroll to position [1244, 0]
click at [680, 337] on button "button" at bounding box center [684, 338] width 15 height 14
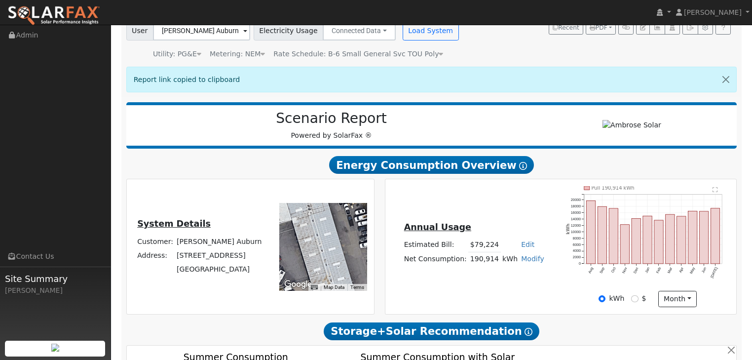
scroll to position [118, 0]
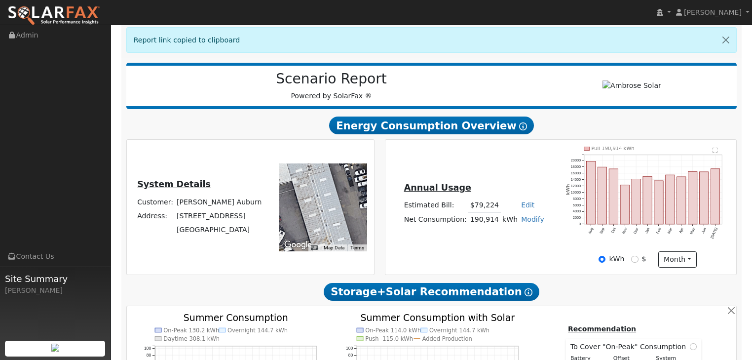
click at [523, 221] on link "Modify" at bounding box center [532, 219] width 23 height 8
click at [486, 237] on link "Add Consumption" at bounding box center [495, 235] width 82 height 14
type input "190914"
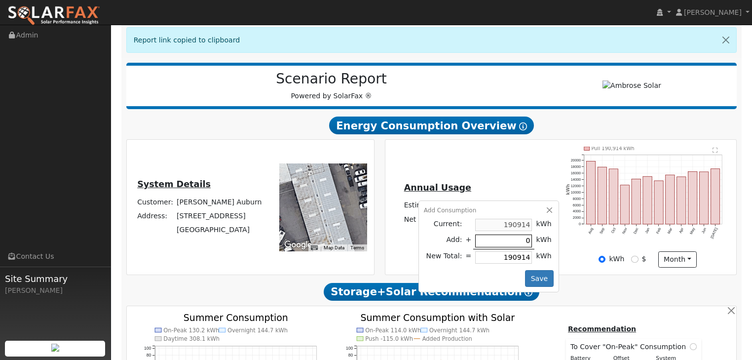
type input "5"
type input "190919"
type input "52"
type input "190966"
type input "520"
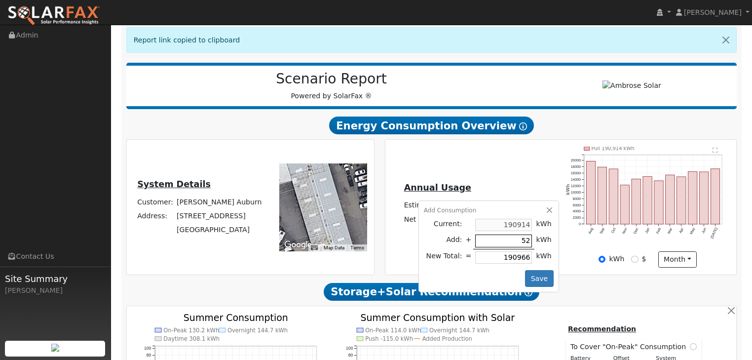
type input "191434"
type input "5200"
type input "196114"
type input "52005"
type input "242919"
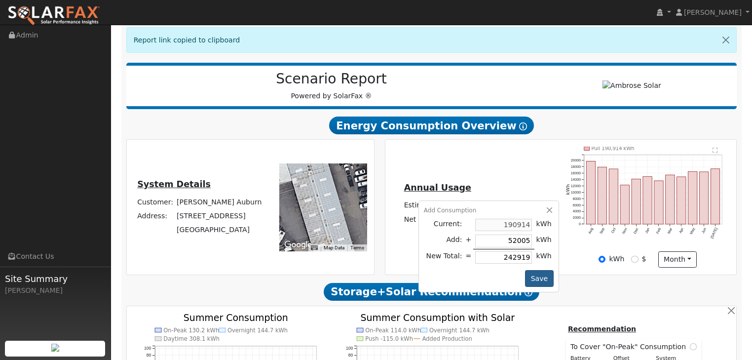
type input "52005"
click at [533, 280] on button "Save" at bounding box center [539, 278] width 29 height 17
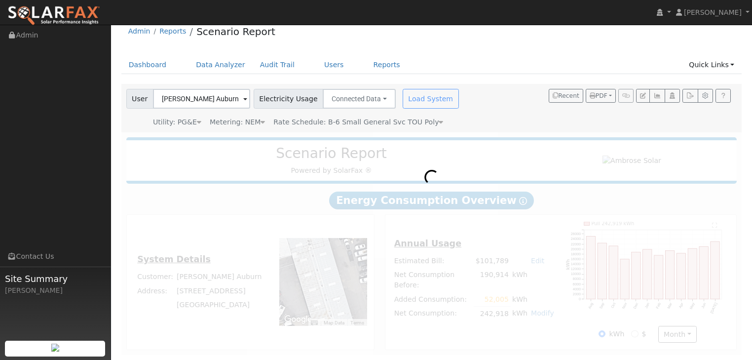
scroll to position [0, 0]
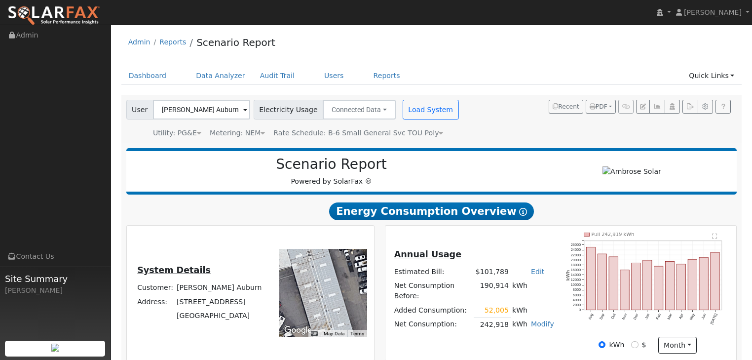
type input "242982"
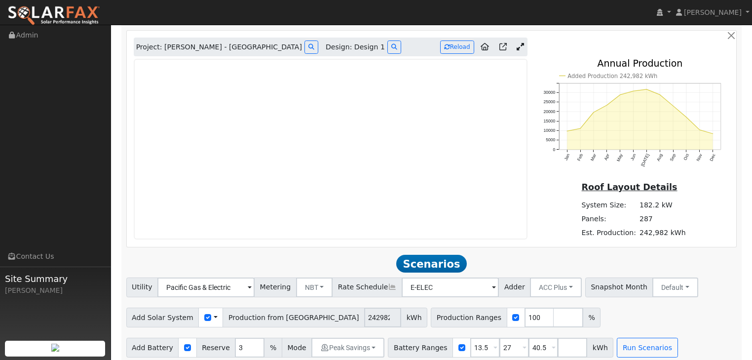
scroll to position [561, 0]
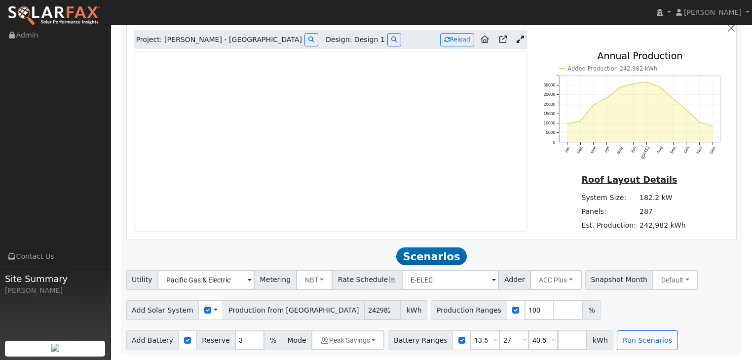
click at [252, 279] on span at bounding box center [250, 280] width 4 height 11
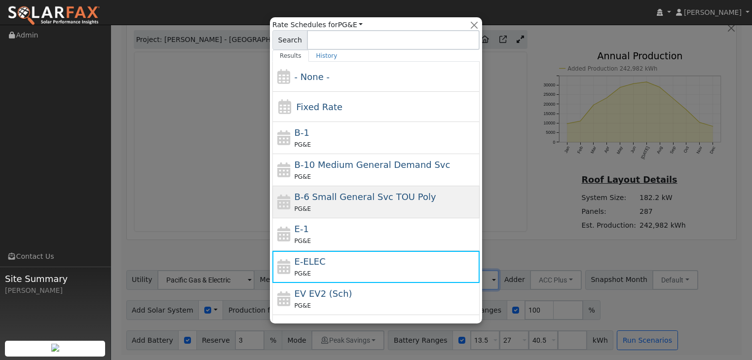
click at [306, 197] on span "B-6 Small General Svc TOU Poly" at bounding box center [366, 197] width 142 height 10
type input "B-6 Small General Svc TOU Poly"
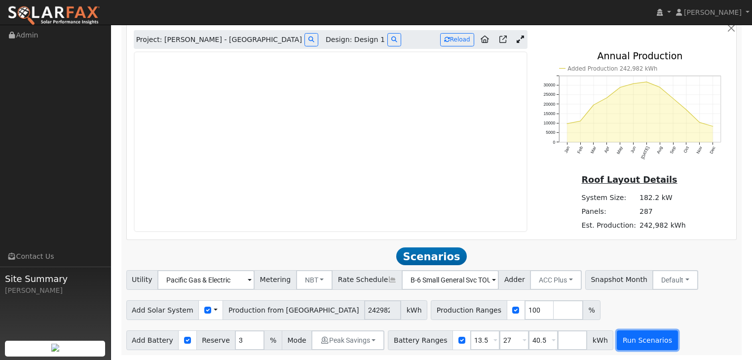
click at [631, 340] on button "Run Scenarios" at bounding box center [647, 340] width 61 height 20
click at [314, 277] on button "NBT" at bounding box center [314, 280] width 37 height 20
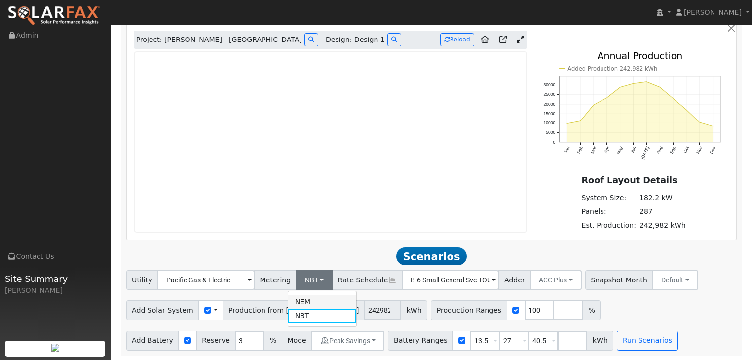
click at [300, 298] on link "NEM" at bounding box center [322, 302] width 69 height 14
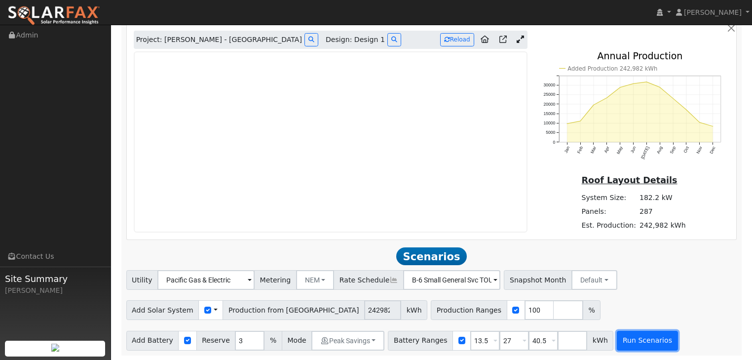
click at [617, 341] on button "Run Scenarios" at bounding box center [647, 341] width 61 height 20
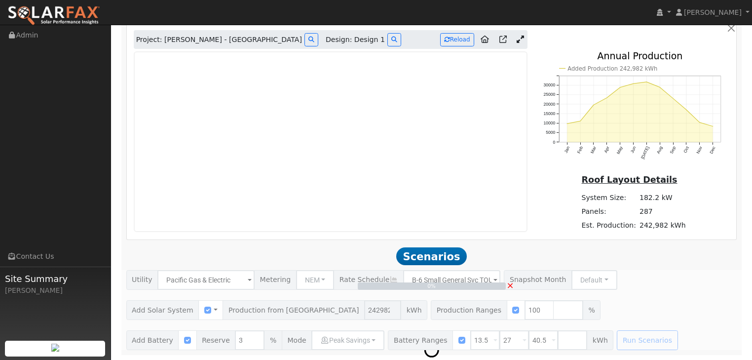
scroll to position [560, 0]
type input "162.0"
type input "$566,958"
type input "$16,200"
type input "$174,947"
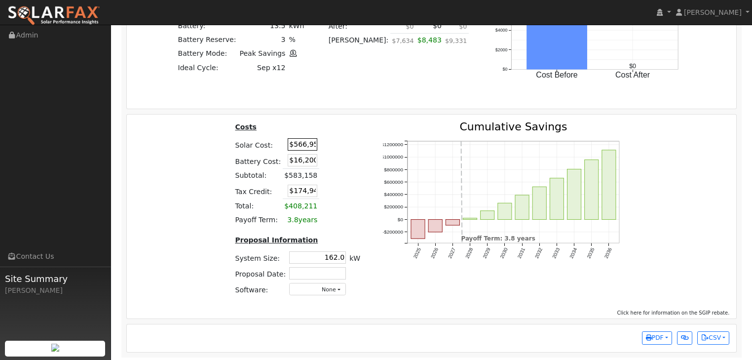
scroll to position [1244, 0]
click at [292, 144] on input "$566,958" at bounding box center [303, 144] width 30 height 12
click at [294, 142] on input "$566,958" at bounding box center [303, 144] width 30 height 12
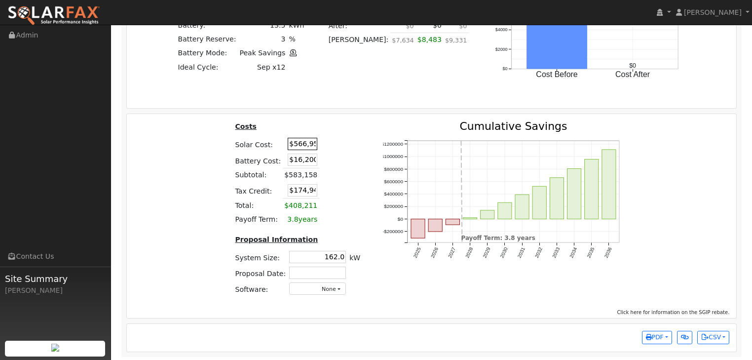
click at [294, 142] on input "$566,958" at bounding box center [303, 144] width 30 height 12
type input "$637,874"
type input "$196,222"
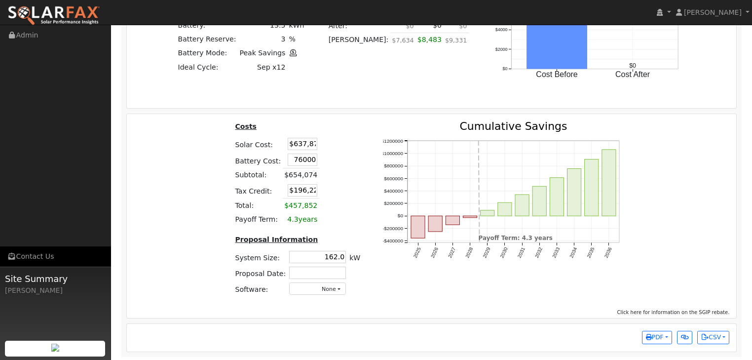
type input "$76,000"
type input "$356,253"
type input "182.3"
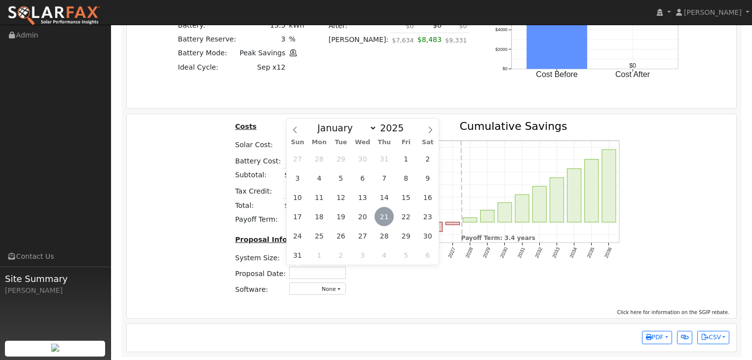
click at [384, 215] on span "21" at bounding box center [384, 216] width 19 height 19
type input "[DATE]"
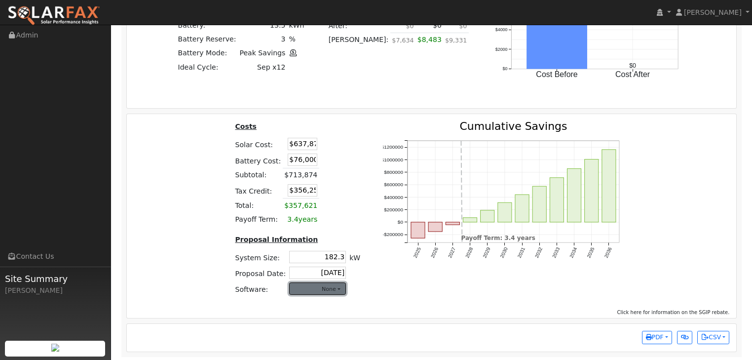
click at [326, 285] on button "None" at bounding box center [317, 288] width 57 height 12
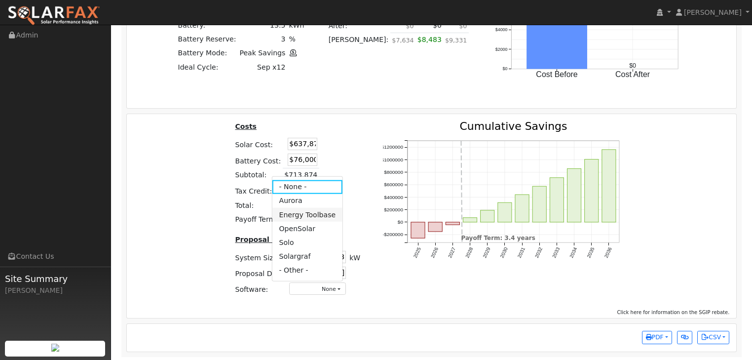
click at [294, 214] on link "Energy Toolbase" at bounding box center [307, 215] width 71 height 14
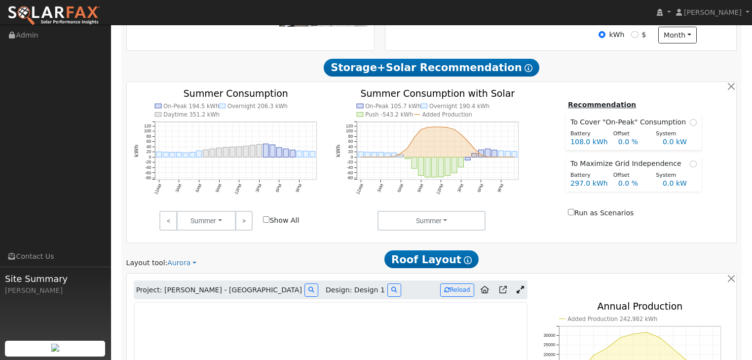
scroll to position [296, 0]
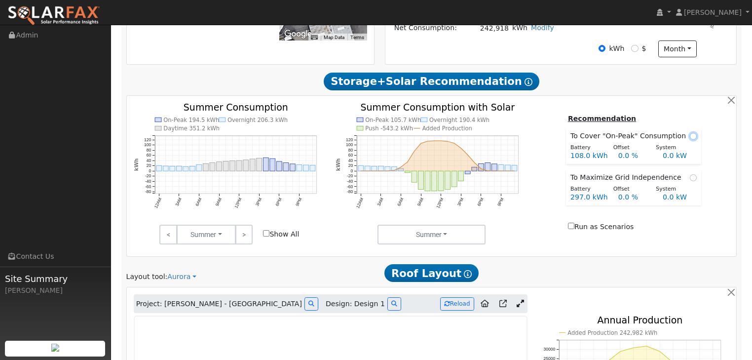
click at [690, 138] on input "radio" at bounding box center [693, 136] width 7 height 7
radio input "true"
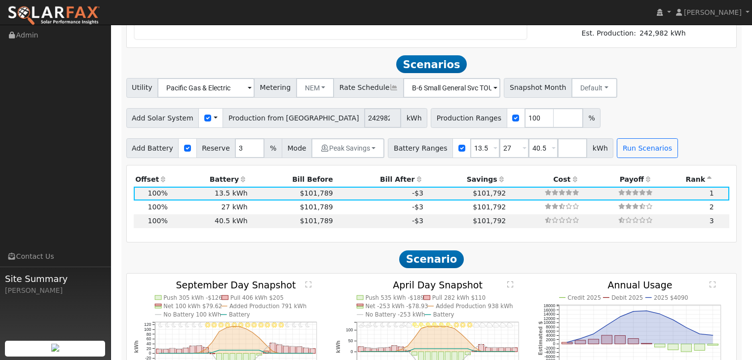
scroll to position [770, 0]
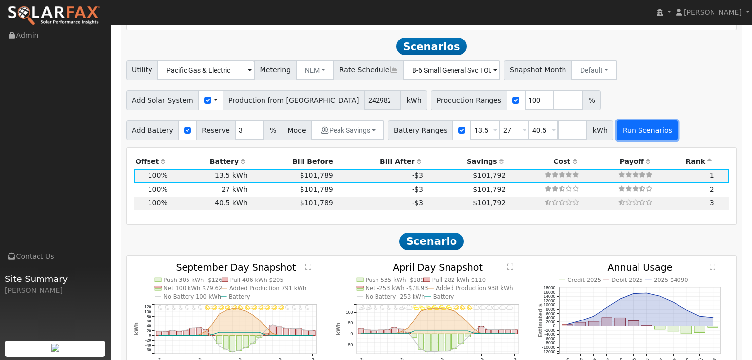
click at [620, 135] on button "Run Scenarios" at bounding box center [647, 130] width 61 height 20
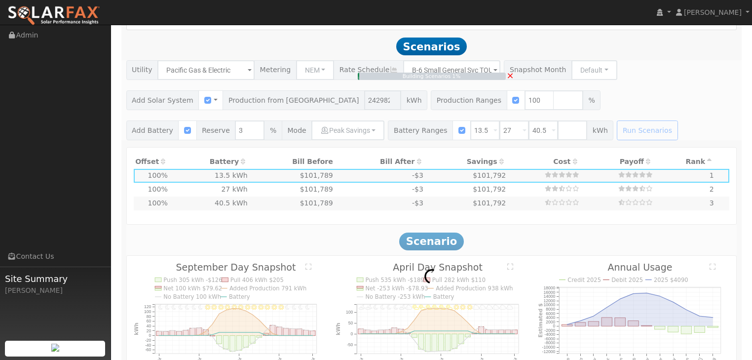
type input "162.0"
type input "$566,958"
type input "$16,200"
type input "$174,947"
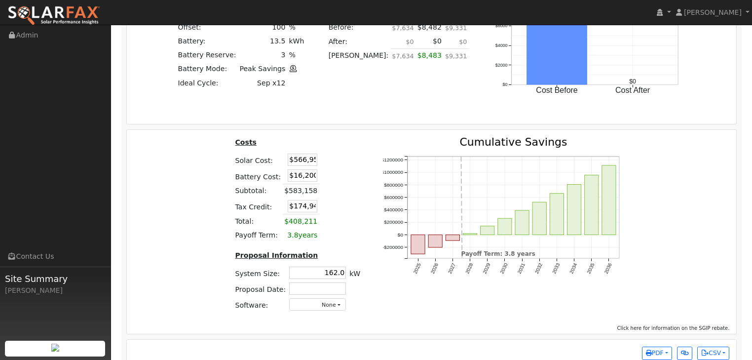
scroll to position [1244, 0]
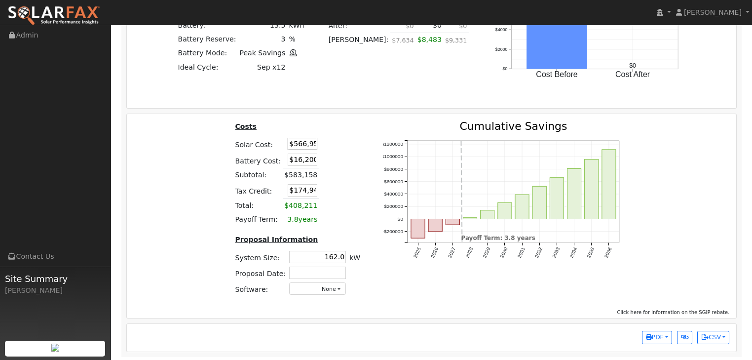
click at [298, 145] on input "$566,958" at bounding box center [303, 144] width 30 height 12
type input "$637,874"
type input "$196,222"
type input "$76,000"
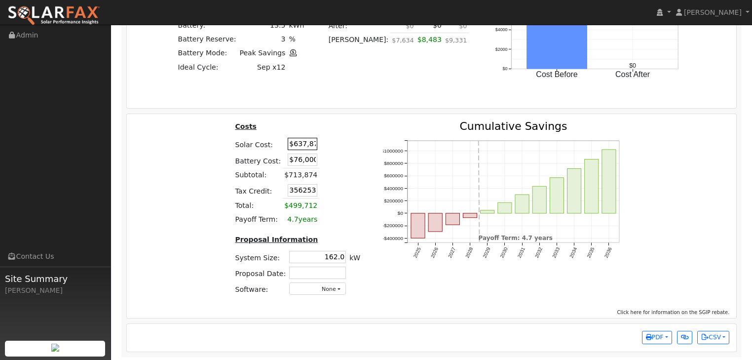
type input "$356,253"
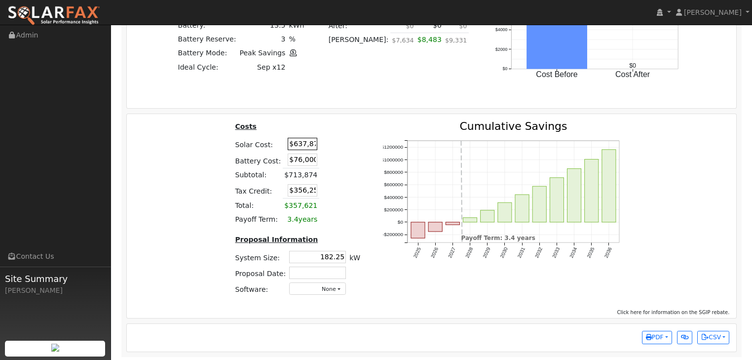
type input "182.3"
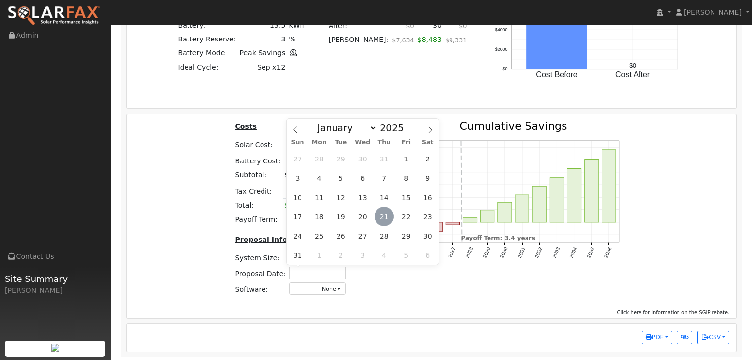
click at [385, 215] on span "21" at bounding box center [384, 216] width 19 height 19
type input "[DATE]"
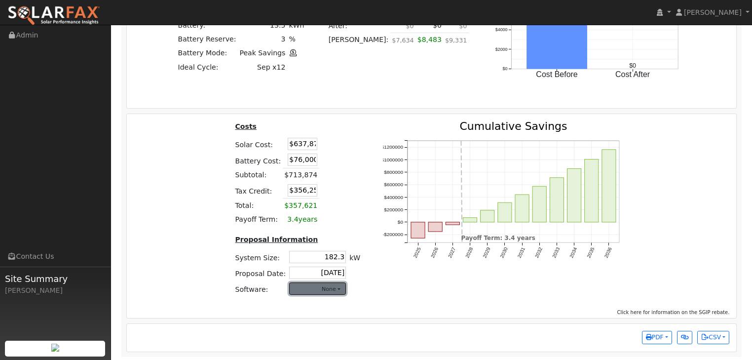
click at [330, 288] on button "None" at bounding box center [317, 288] width 57 height 12
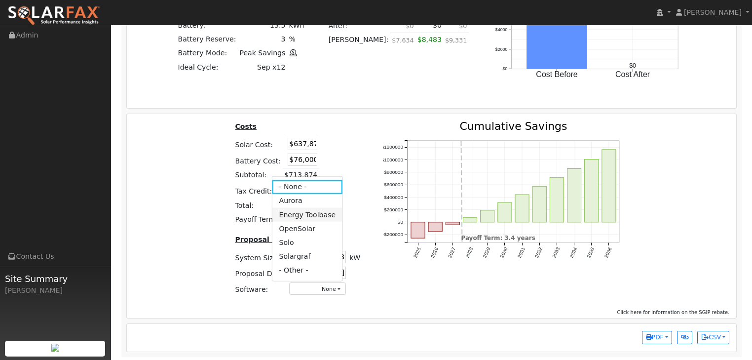
click at [289, 215] on link "Energy Toolbase" at bounding box center [307, 215] width 71 height 14
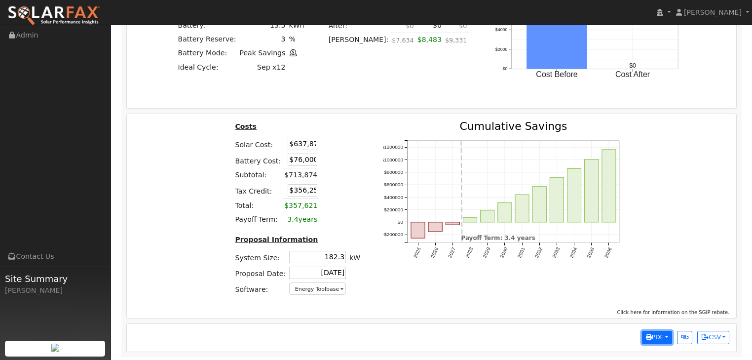
click at [662, 335] on span "PDF" at bounding box center [655, 337] width 18 height 7
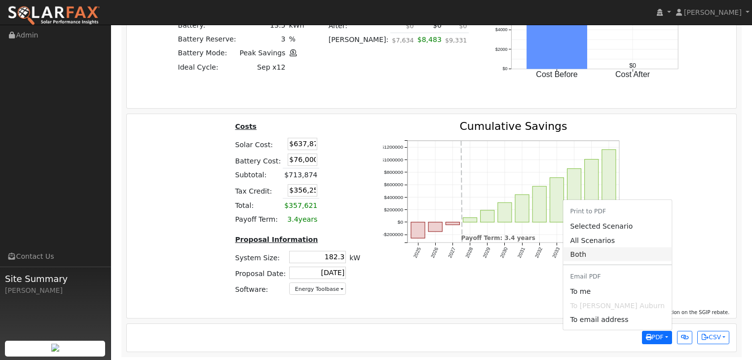
click at [599, 256] on link "Both" at bounding box center [618, 254] width 109 height 14
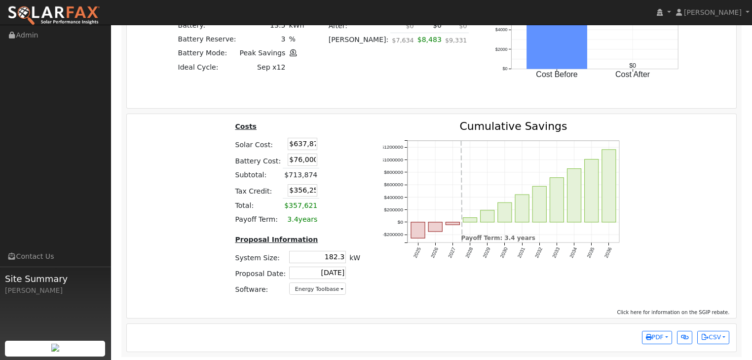
click at [659, 167] on div "Costs Solar Cost: $637,874 Battery Cost: $76,000 Subtotal: $713,874 Tax Credit:…" at bounding box center [431, 212] width 617 height 183
click at [665, 152] on div "Costs Solar Cost: $637,874 Battery Cost: $76,000 Subtotal: $713,874 Tax Credit:…" at bounding box center [431, 212] width 617 height 183
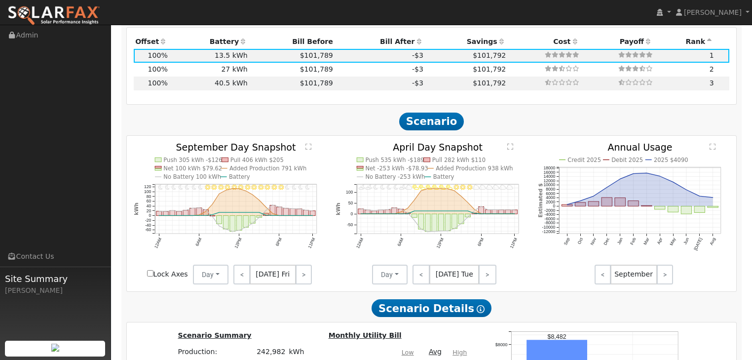
scroll to position [888, 0]
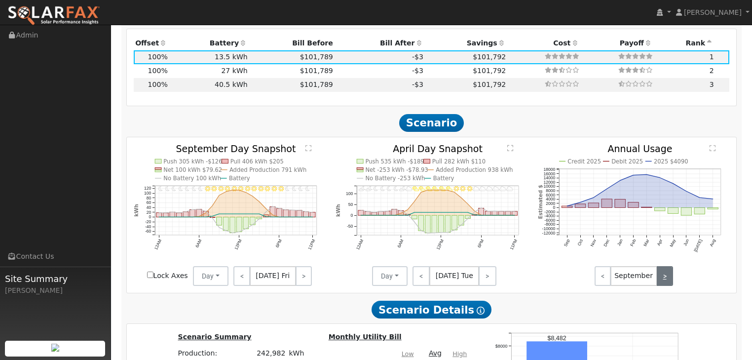
click at [665, 276] on link ">" at bounding box center [665, 276] width 16 height 20
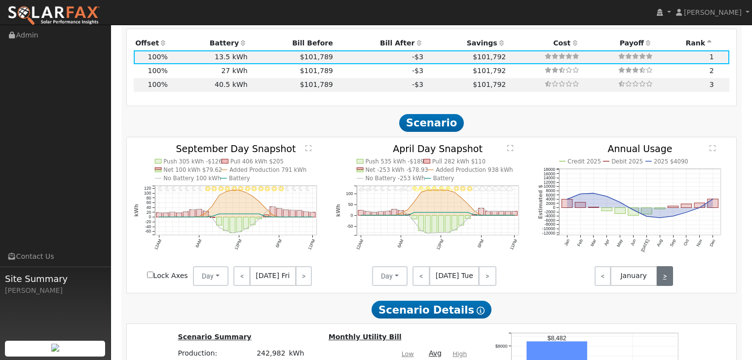
click at [665, 276] on link ">" at bounding box center [665, 276] width 16 height 20
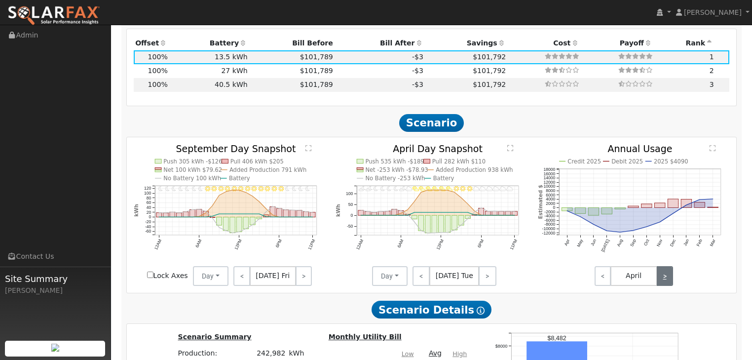
click at [665, 276] on link ">" at bounding box center [665, 276] width 16 height 20
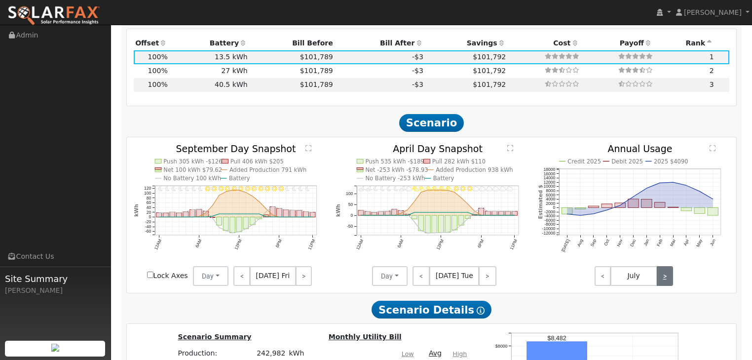
click at [665, 276] on link ">" at bounding box center [665, 276] width 16 height 20
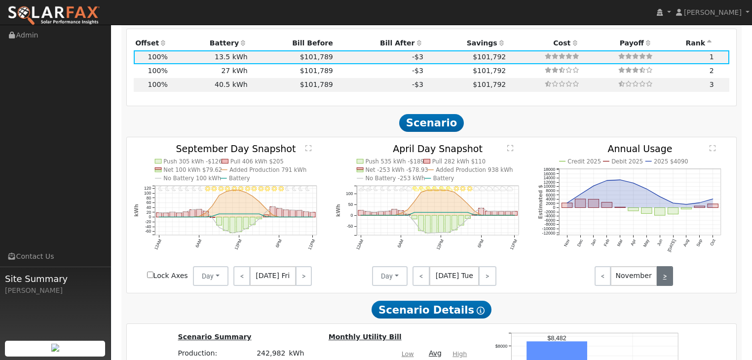
click at [665, 276] on link ">" at bounding box center [665, 276] width 16 height 20
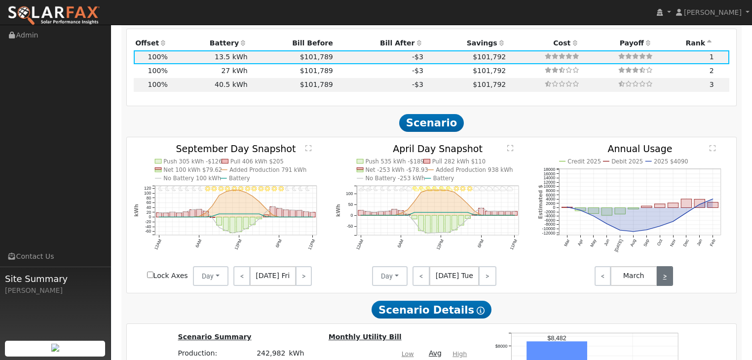
click at [665, 276] on link ">" at bounding box center [665, 276] width 16 height 20
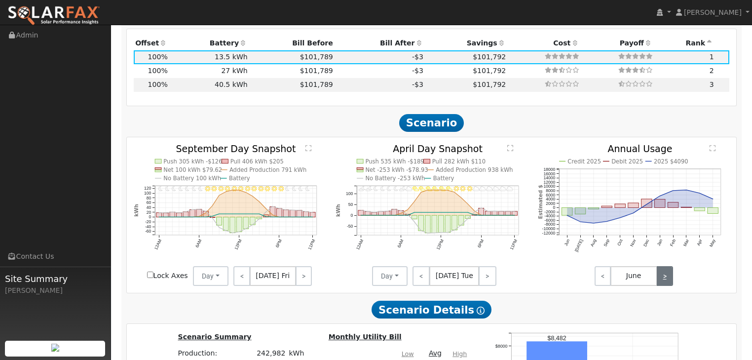
click at [665, 276] on link ">" at bounding box center [665, 276] width 16 height 20
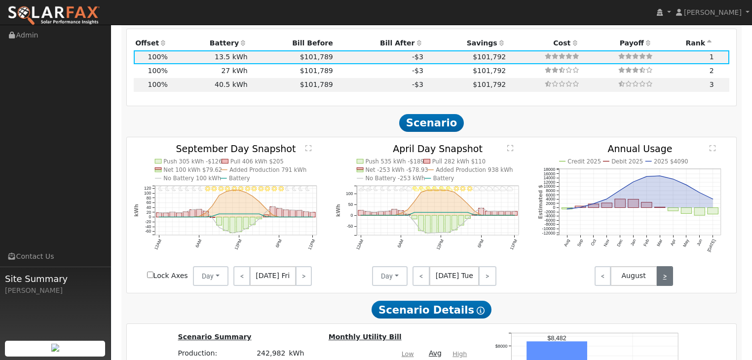
click at [665, 276] on link ">" at bounding box center [665, 276] width 16 height 20
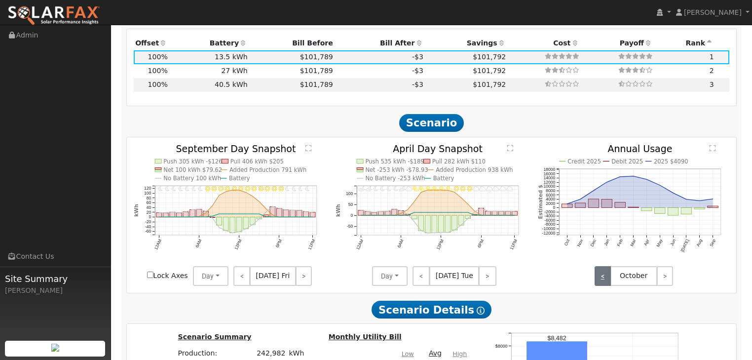
click at [600, 278] on link "<" at bounding box center [603, 276] width 16 height 20
